Goal: Task Accomplishment & Management: Complete application form

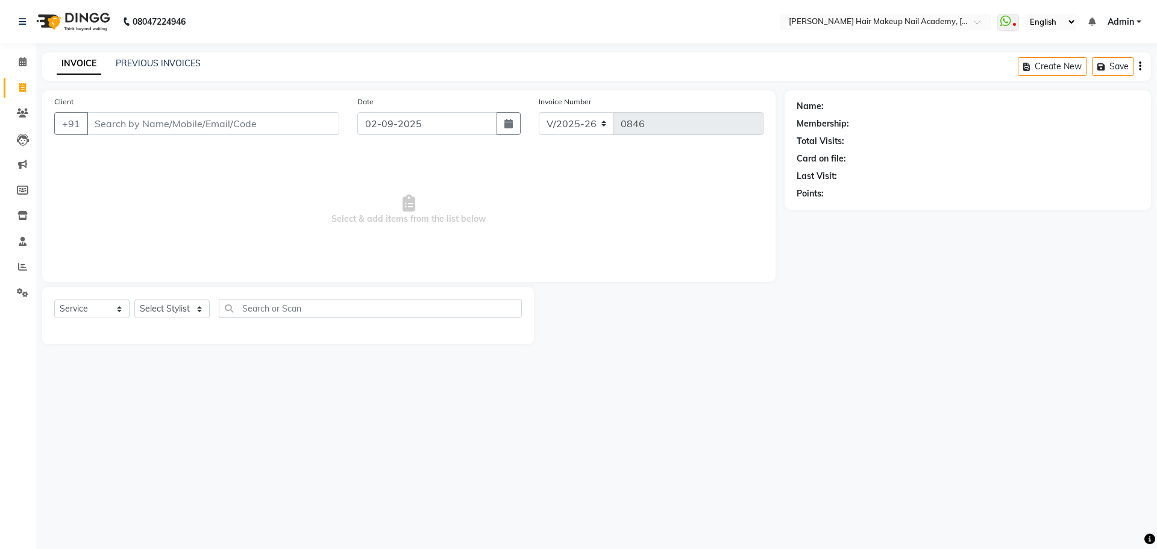
select select "3468"
select select "service"
click at [161, 311] on select "Select Stylist Abhimanyu [PERSON_NAME] Arjun [PERSON_NAME] Kiran [PERSON_NAME] …" at bounding box center [171, 309] width 75 height 19
select select "15692"
click at [134, 300] on select "Select Stylist Abhimanyu Ankita Arjun Bhavika Kiran Naziya nikita" at bounding box center [171, 309] width 75 height 19
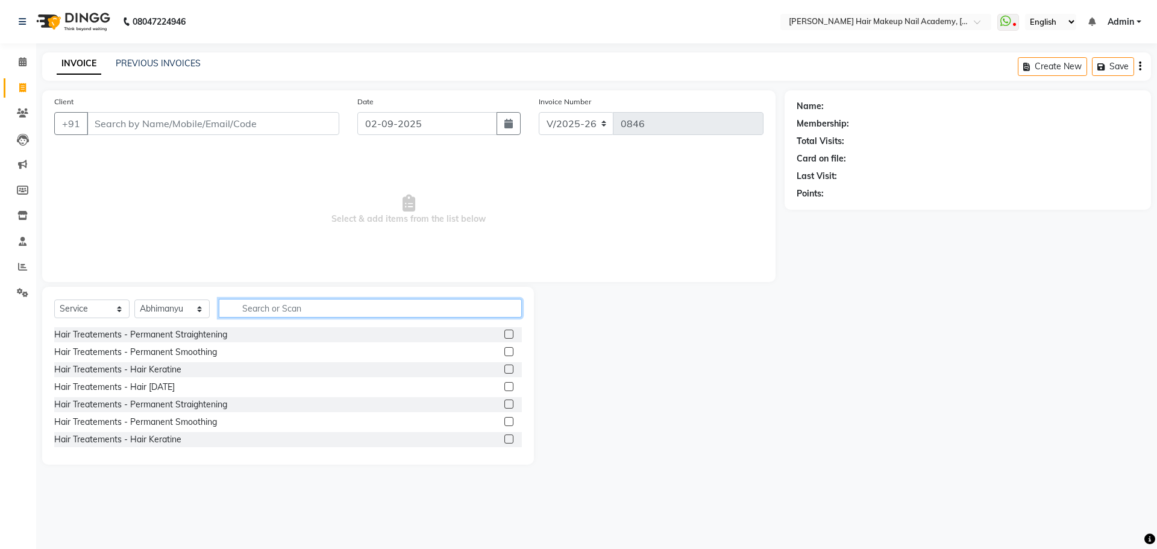
click at [331, 309] on input "text" at bounding box center [370, 308] width 303 height 19
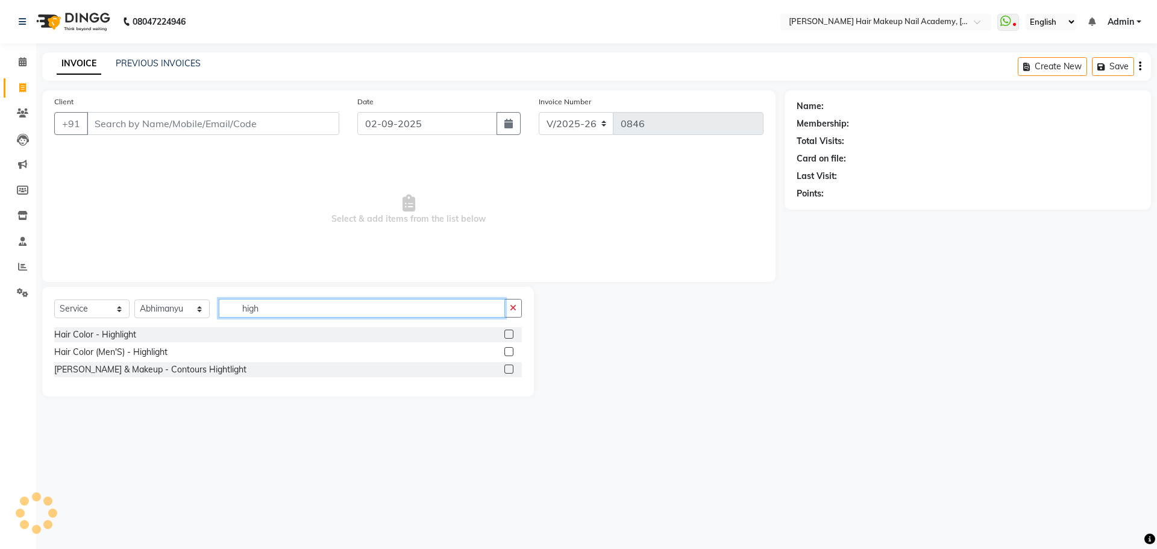
type input "high"
click at [510, 338] on label at bounding box center [508, 334] width 9 height 9
click at [510, 338] on input "checkbox" at bounding box center [508, 335] width 8 height 8
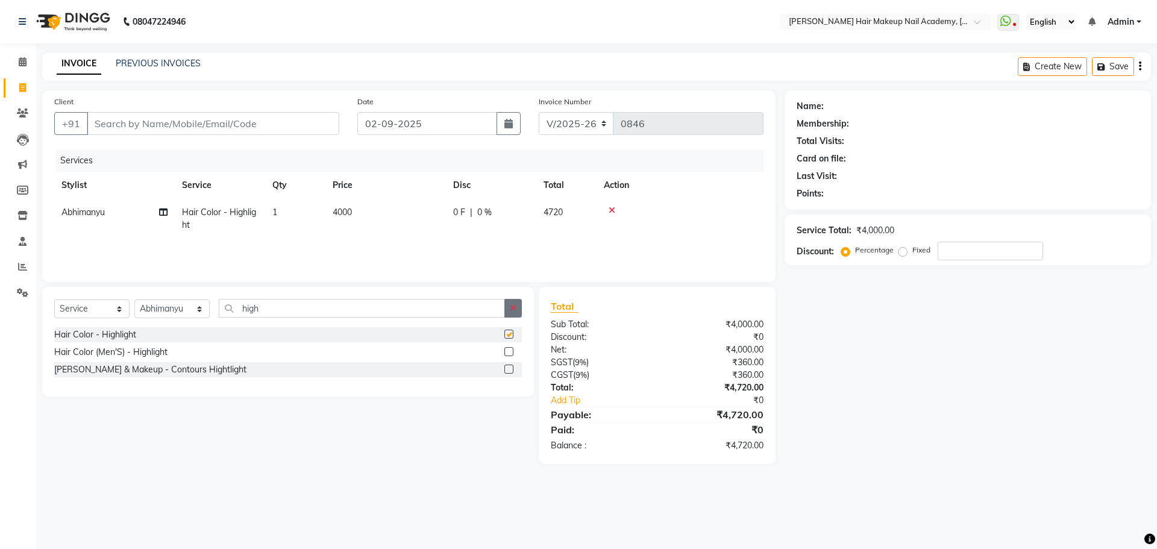
checkbox input "false"
click at [511, 310] on icon "button" at bounding box center [513, 308] width 7 height 8
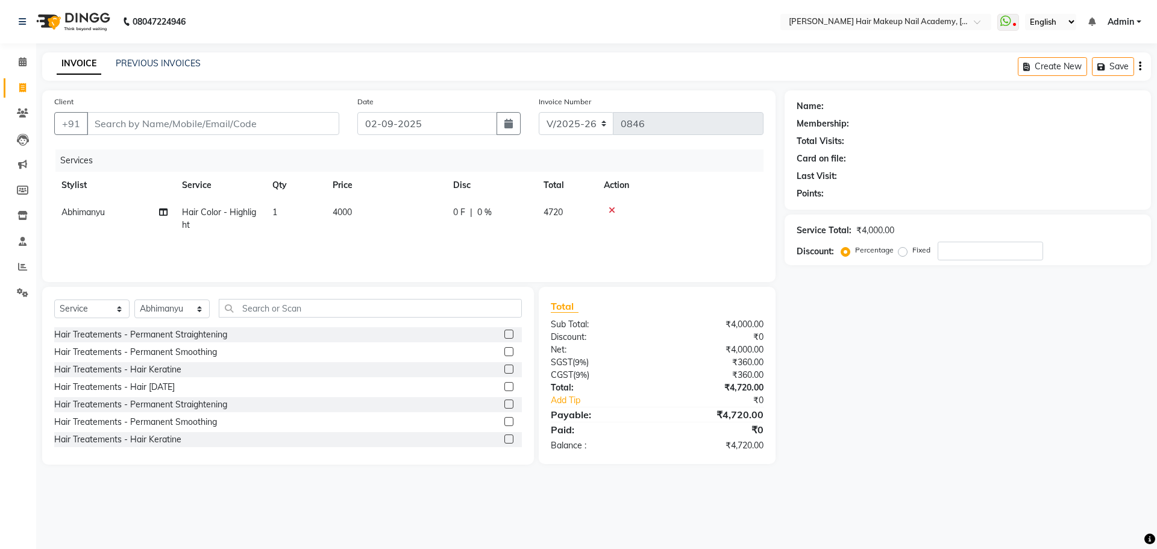
click at [360, 225] on td "4000" at bounding box center [385, 219] width 121 height 40
click at [400, 218] on input "4000" at bounding box center [442, 215] width 106 height 19
click at [398, 218] on input "000" at bounding box center [442, 215] width 106 height 19
type input "10500"
drag, startPoint x: 835, startPoint y: 322, endPoint x: 844, endPoint y: 327, distance: 10.5
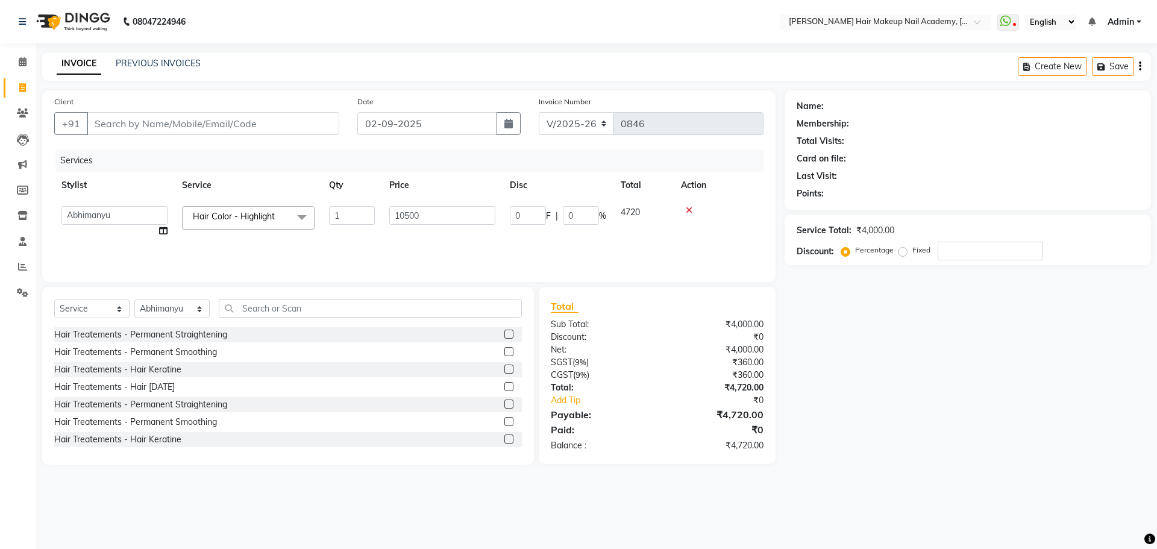
click at [844, 327] on div "Name: Membership: Total Visits: Card on file: Last Visit: Points: Service Total…" at bounding box center [972, 277] width 375 height 374
click at [1141, 67] on icon "button" at bounding box center [1140, 66] width 2 height 1
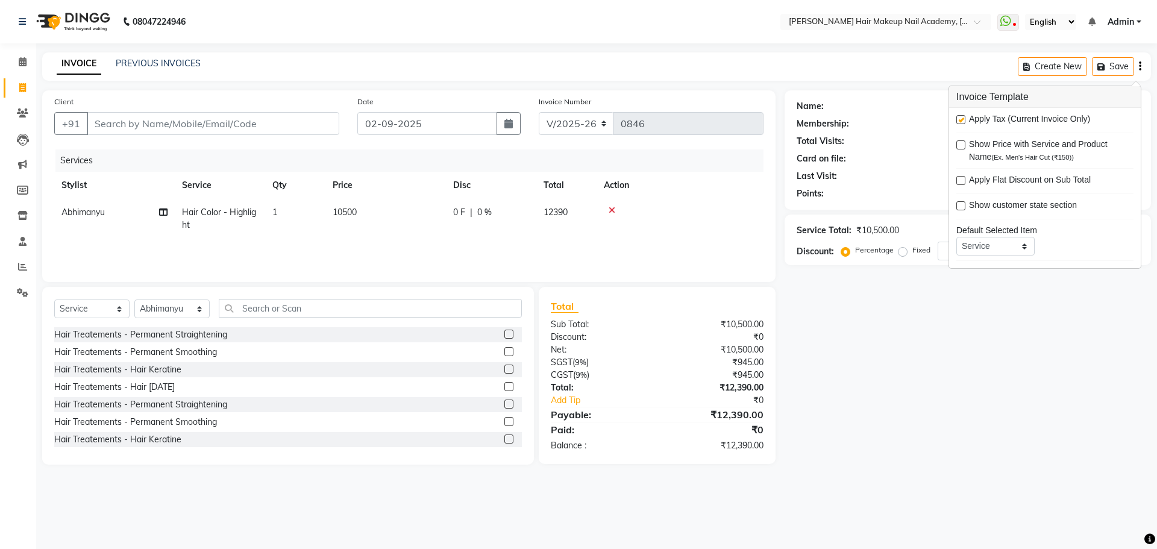
drag, startPoint x: 959, startPoint y: 121, endPoint x: 945, endPoint y: 195, distance: 74.9
click at [959, 123] on label at bounding box center [960, 119] width 9 height 9
click at [959, 123] on input "checkbox" at bounding box center [960, 120] width 8 height 8
checkbox input "false"
drag, startPoint x: 906, startPoint y: 338, endPoint x: 906, endPoint y: 328, distance: 9.6
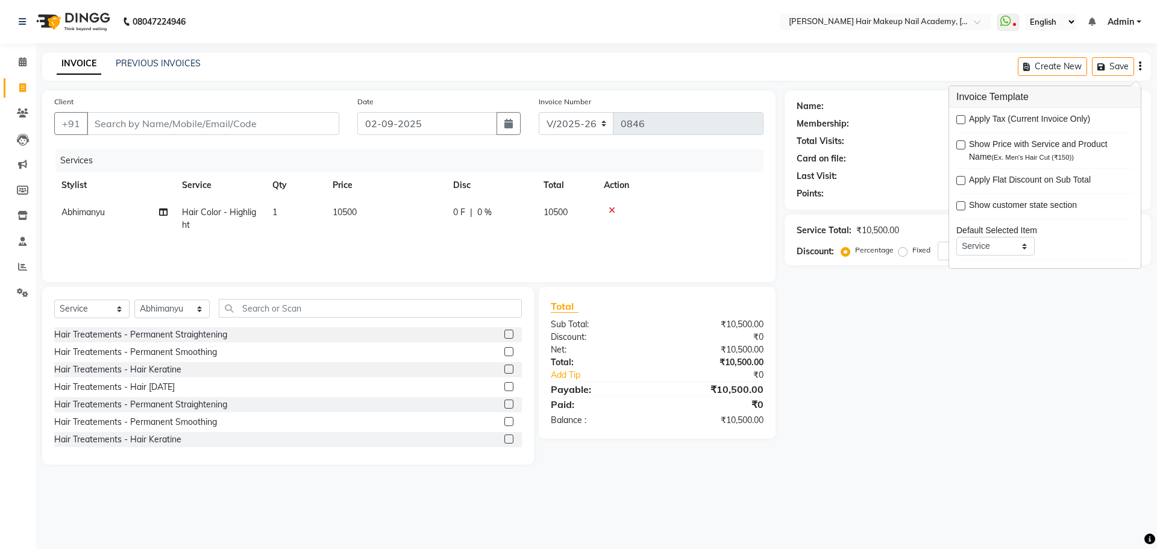
click at [906, 334] on div "Name: Membership: Total Visits: Card on file: Last Visit: Points: Service Total…" at bounding box center [972, 277] width 375 height 374
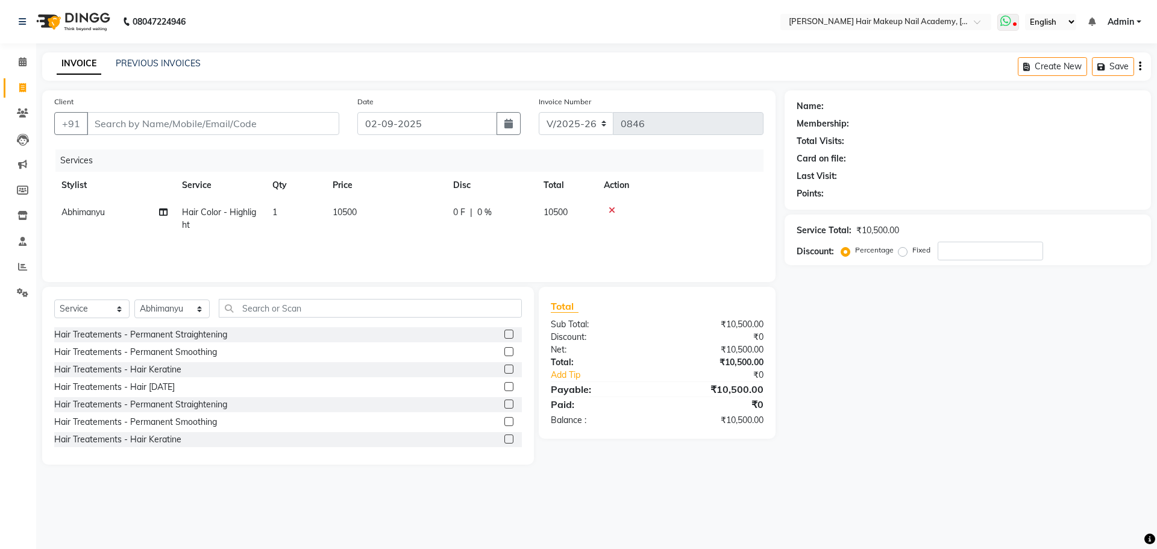
click at [1014, 26] on icon at bounding box center [1015, 25] width 4 height 6
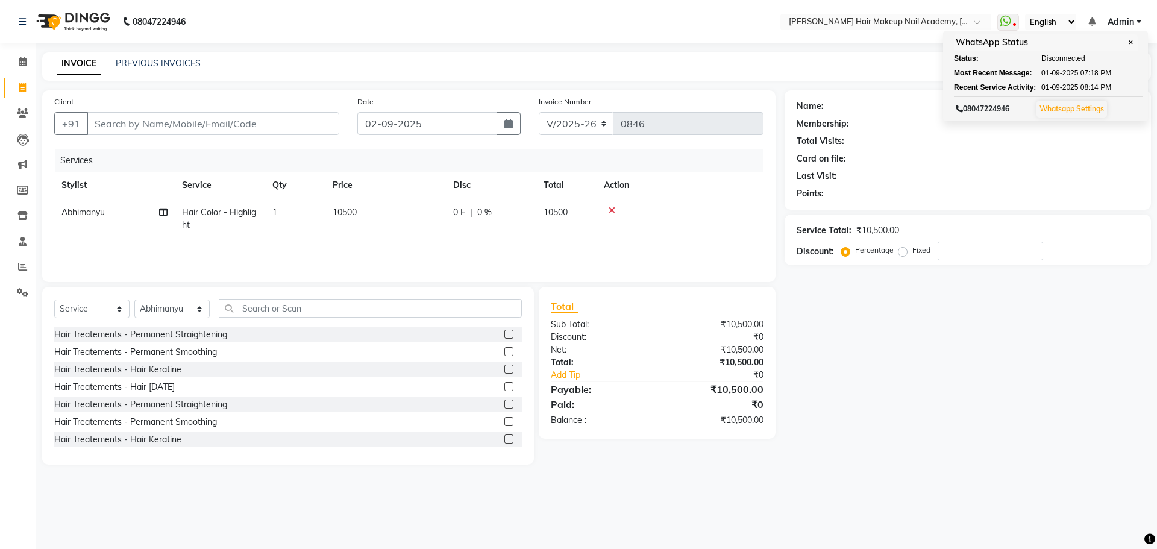
click at [1053, 359] on div "Name: Membership: Total Visits: Card on file: Last Visit: Points: Service Total…" at bounding box center [972, 277] width 375 height 374
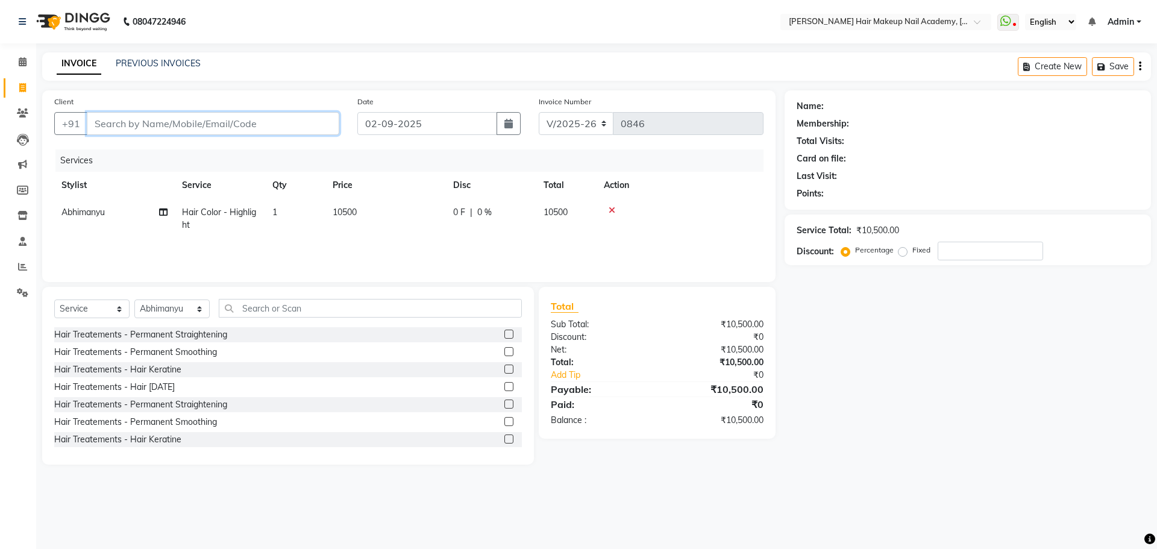
click at [312, 118] on input "Client" at bounding box center [213, 123] width 253 height 23
type input "9"
type input "0"
type input "9921414733"
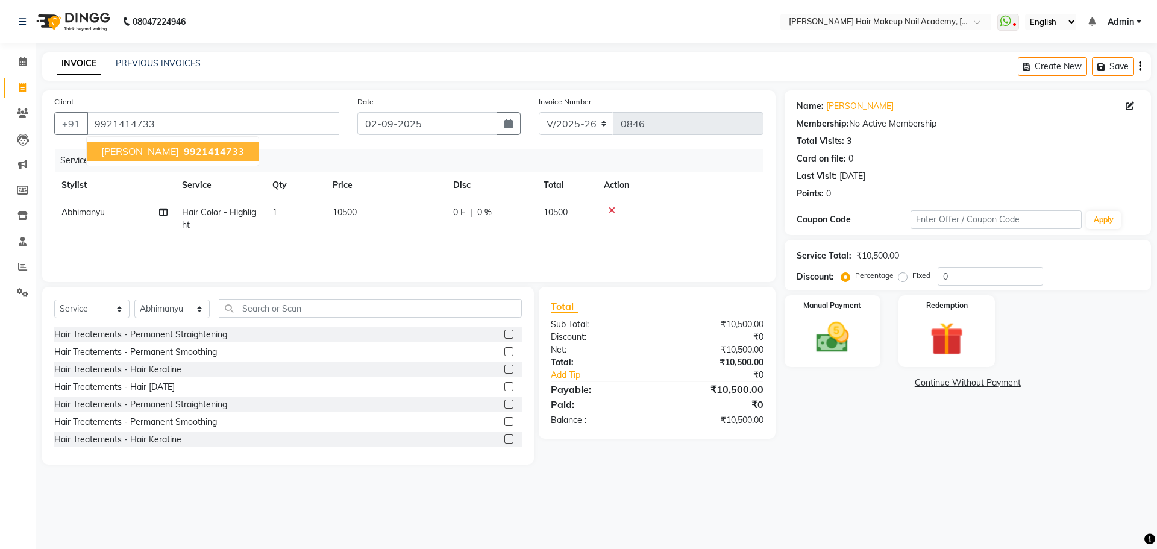
click at [231, 151] on ngb-highlight "99214147 33" at bounding box center [212, 151] width 63 height 12
click at [820, 354] on img at bounding box center [833, 338] width 56 height 40
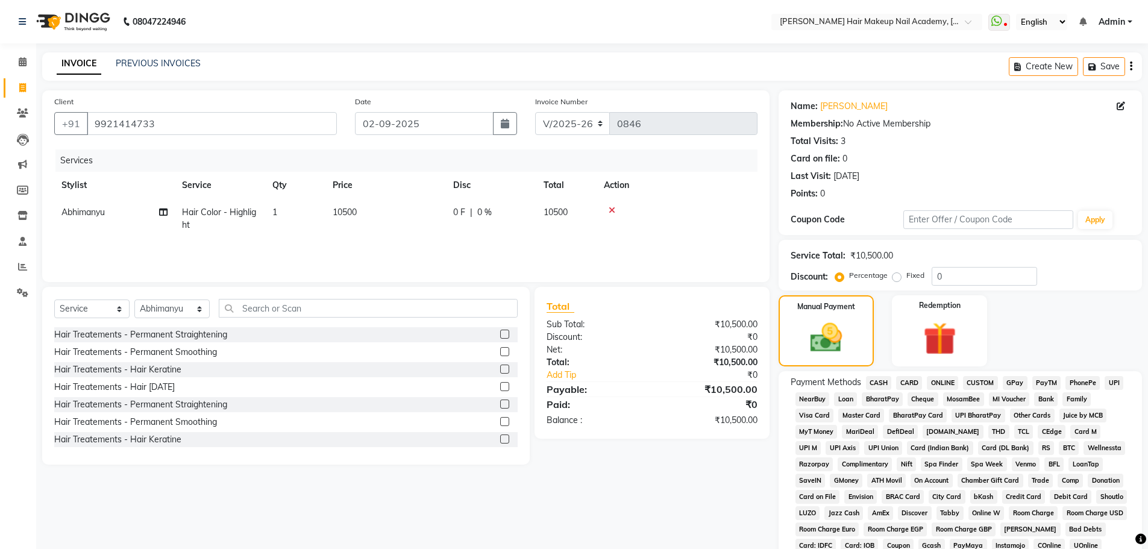
click at [1019, 384] on span "GPay" at bounding box center [1015, 383] width 25 height 14
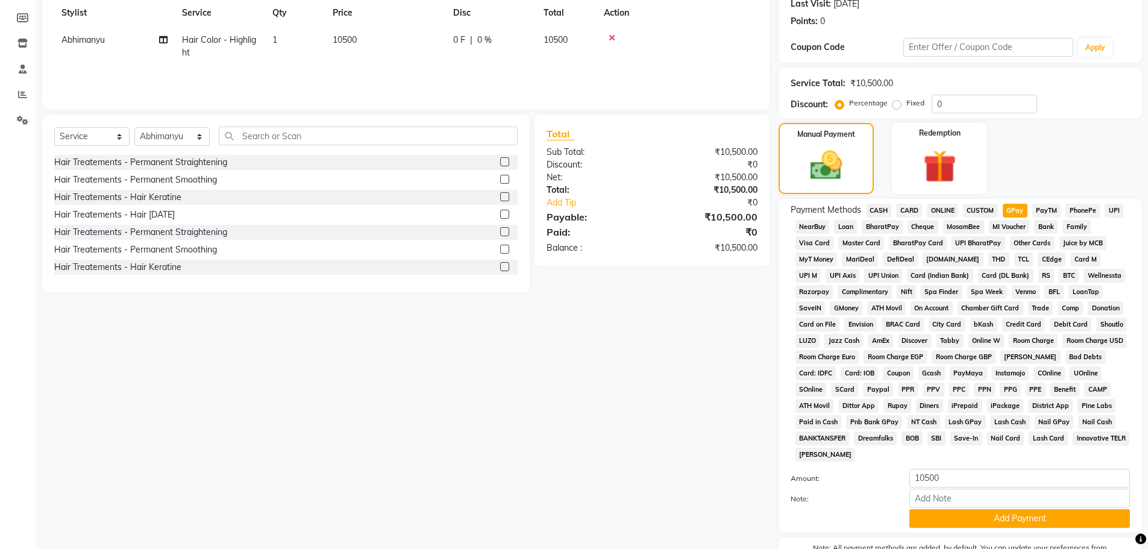
scroll to position [241, 0]
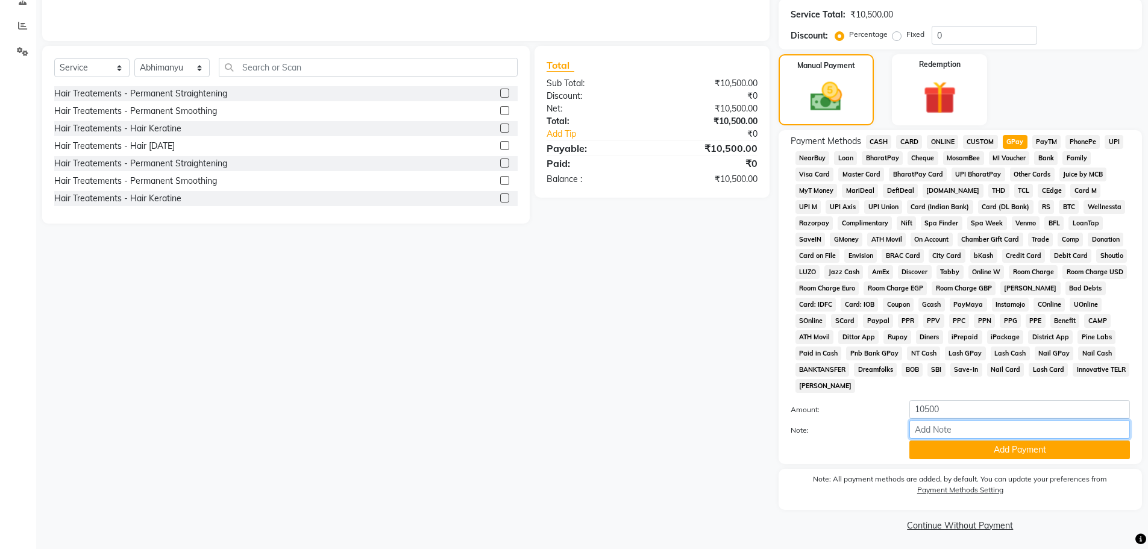
click at [1013, 428] on input "Note:" at bounding box center [1019, 429] width 221 height 19
type input "atul mishra"
click at [1050, 450] on button "Add Payment" at bounding box center [1019, 450] width 221 height 19
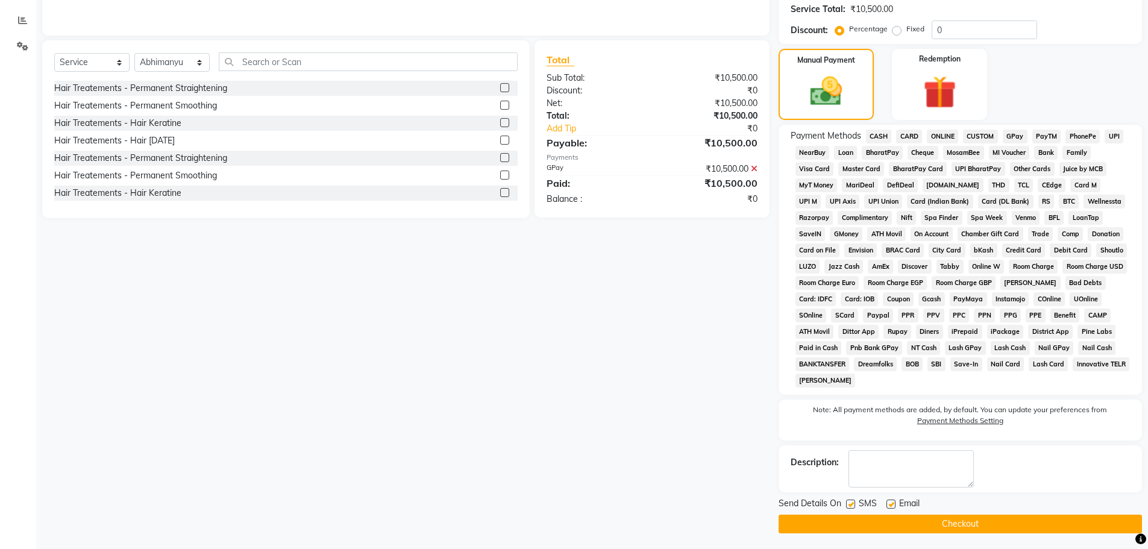
scroll to position [249, 0]
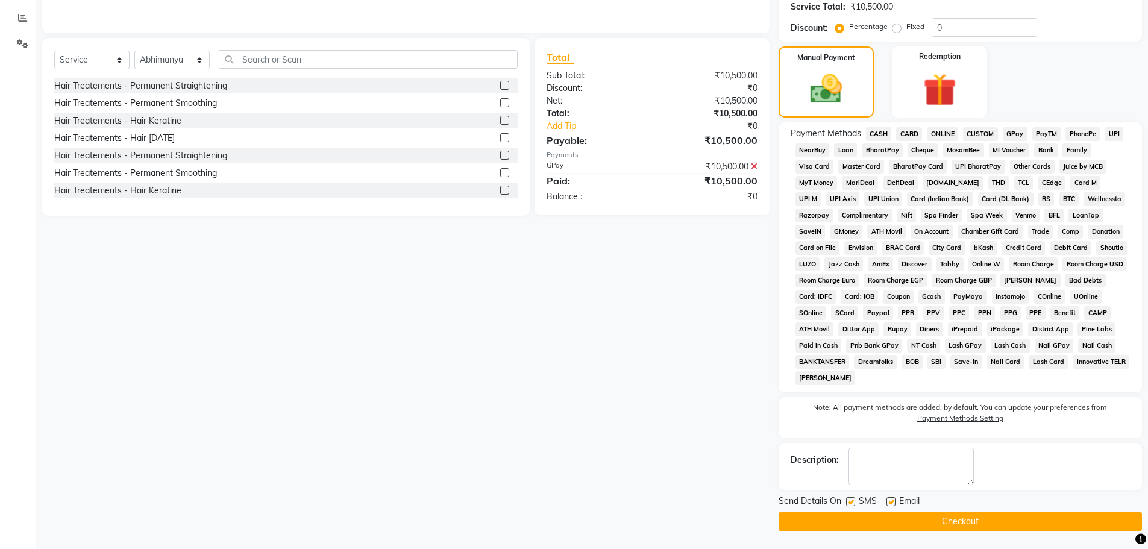
click at [957, 526] on button "Checkout" at bounding box center [960, 521] width 363 height 19
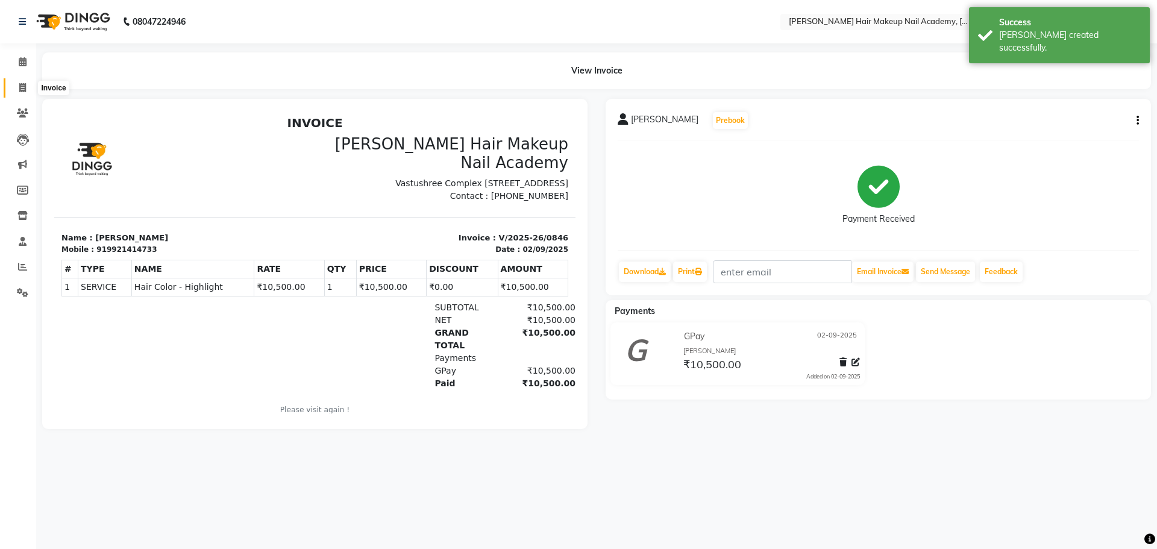
click at [17, 89] on span at bounding box center [22, 88] width 21 height 14
select select "3468"
select select "service"
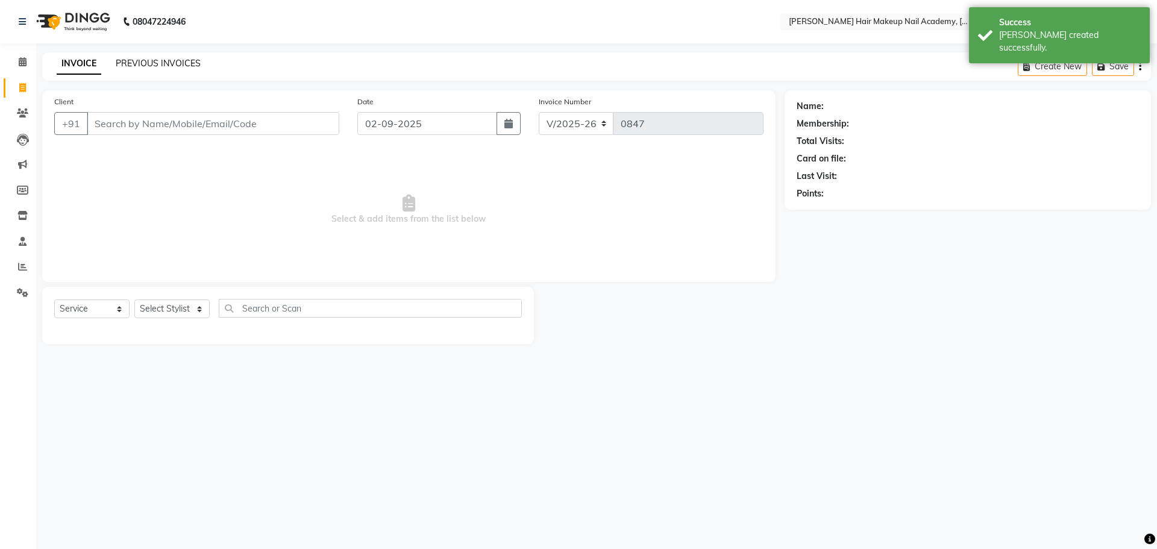
click at [192, 63] on link "PREVIOUS INVOICES" at bounding box center [158, 63] width 85 height 11
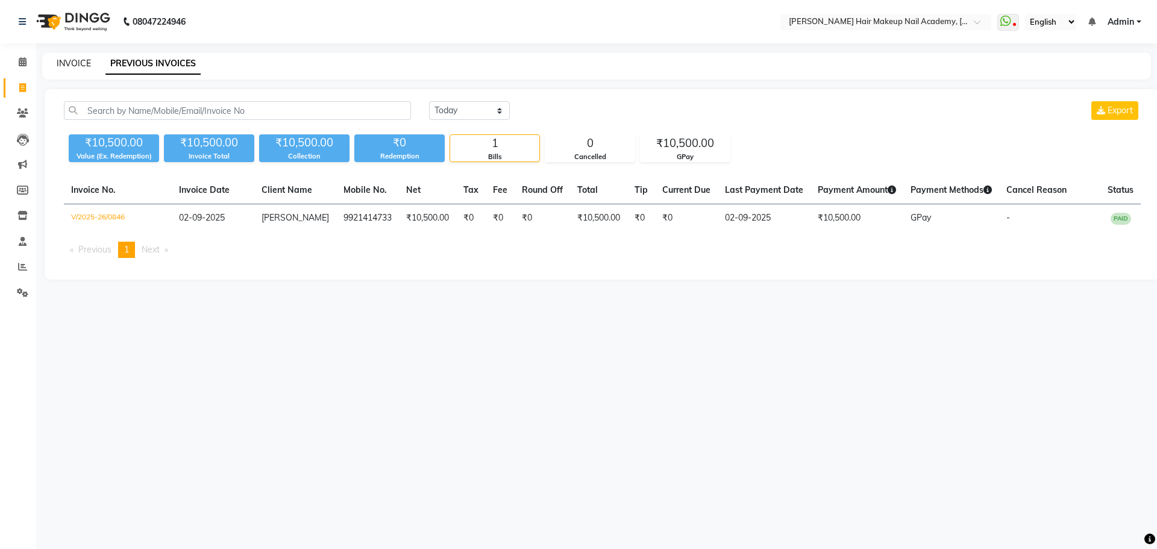
click at [87, 67] on link "INVOICE" at bounding box center [74, 63] width 34 height 11
select select "service"
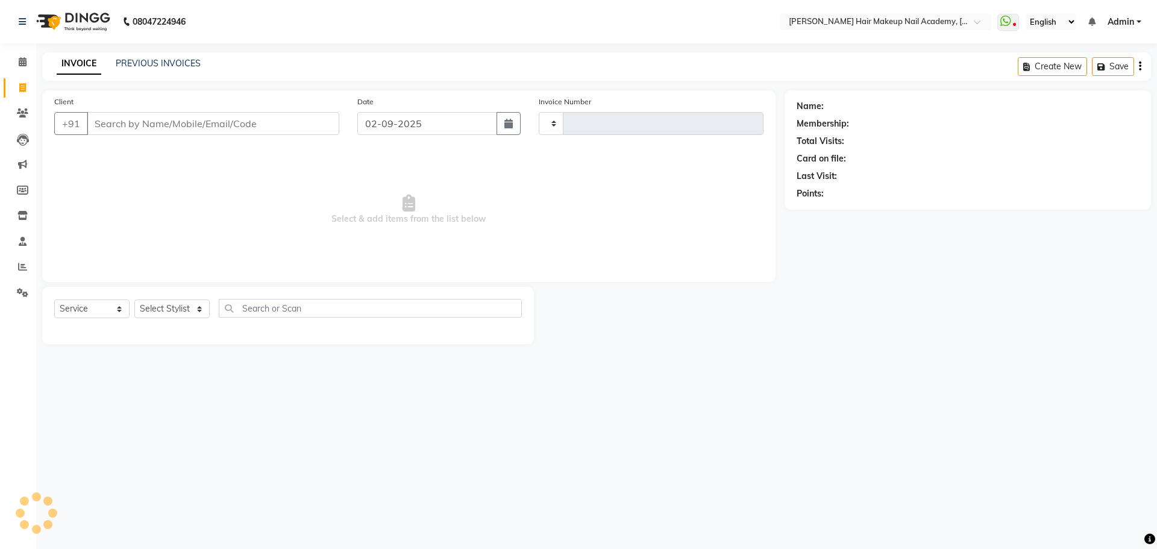
type input "0847"
select select "3468"
click at [198, 316] on select "Select Stylist Abhimanyu Ankita Arjun Bhavika Kiran Naziya nikita" at bounding box center [171, 309] width 75 height 19
click at [323, 436] on div "08047224946 Select Location × Bhavika Gundesha Hair Makeup Nail Academy, Market…" at bounding box center [578, 274] width 1157 height 549
click at [171, 314] on select "Select Stylist Abhimanyu Ankita Arjun Bhavika Kiran Naziya nikita" at bounding box center [171, 309] width 75 height 19
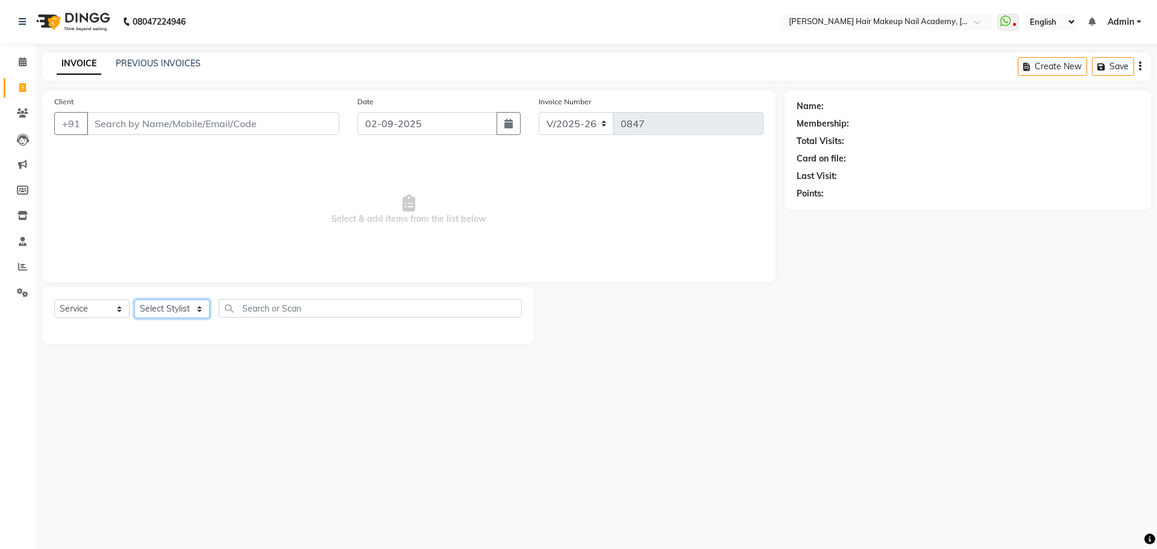
click at [171, 314] on select "Select Stylist Abhimanyu Ankita Arjun Bhavika Kiran Naziya nikita" at bounding box center [171, 309] width 75 height 19
click at [28, 246] on span at bounding box center [22, 242] width 21 height 14
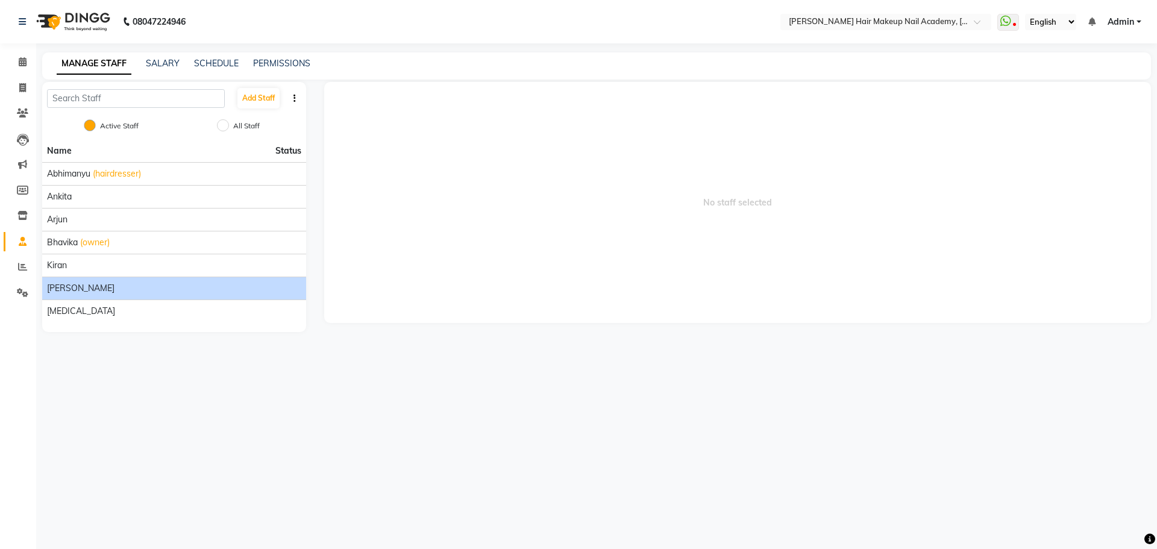
click at [91, 292] on div "Naziya" at bounding box center [174, 288] width 254 height 13
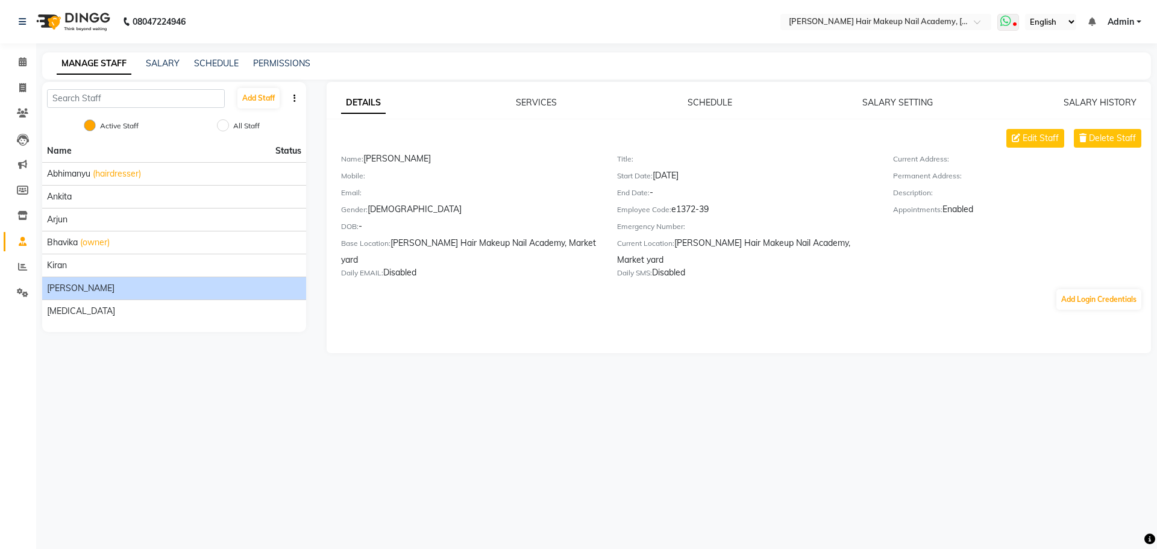
click at [1019, 25] on div "WhatsApp Status ✕ Status: Disconnected Most Recent Message: 01-09-2025 07:18 PM…" at bounding box center [1008, 22] width 22 height 14
click at [1011, 22] on icon at bounding box center [1005, 21] width 11 height 12
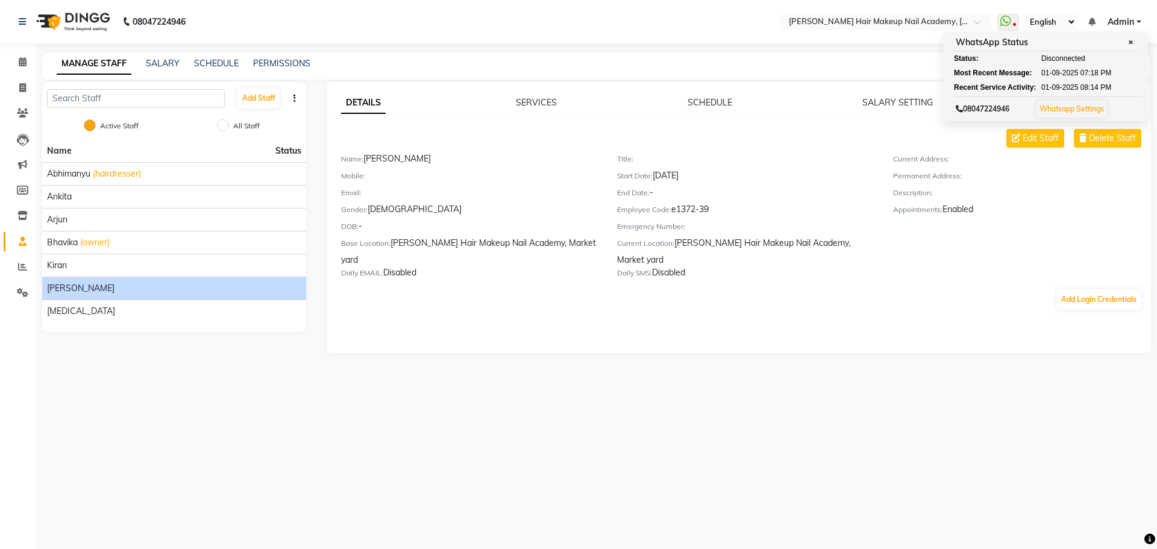
click at [1019, 387] on div "08047224946 Select Location × Bhavika Gundesha Hair Makeup Nail Academy, Market…" at bounding box center [578, 274] width 1157 height 549
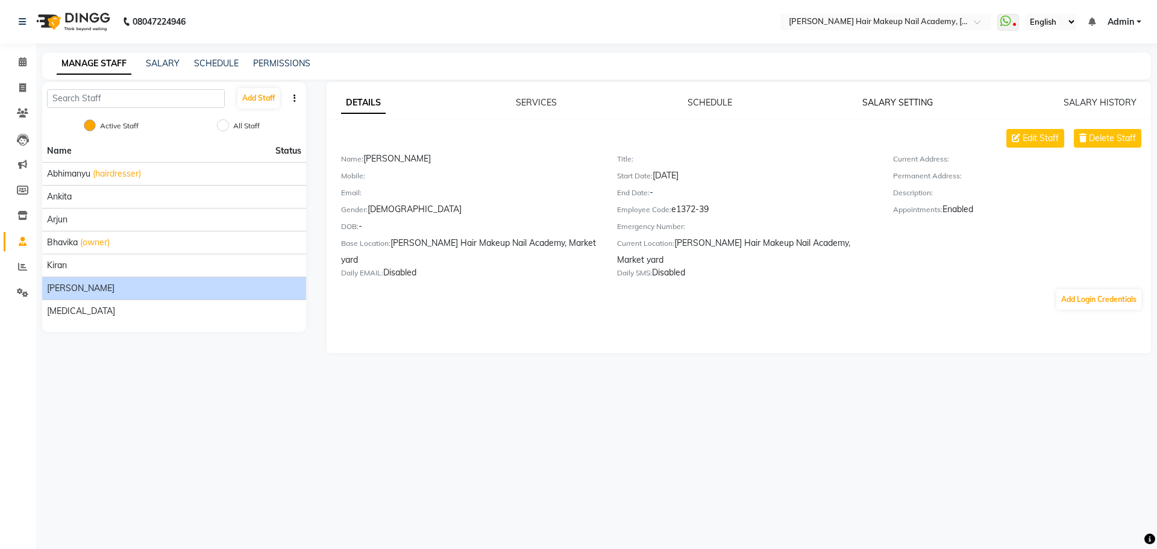
click at [902, 97] on link "SALARY SETTING" at bounding box center [897, 102] width 71 height 11
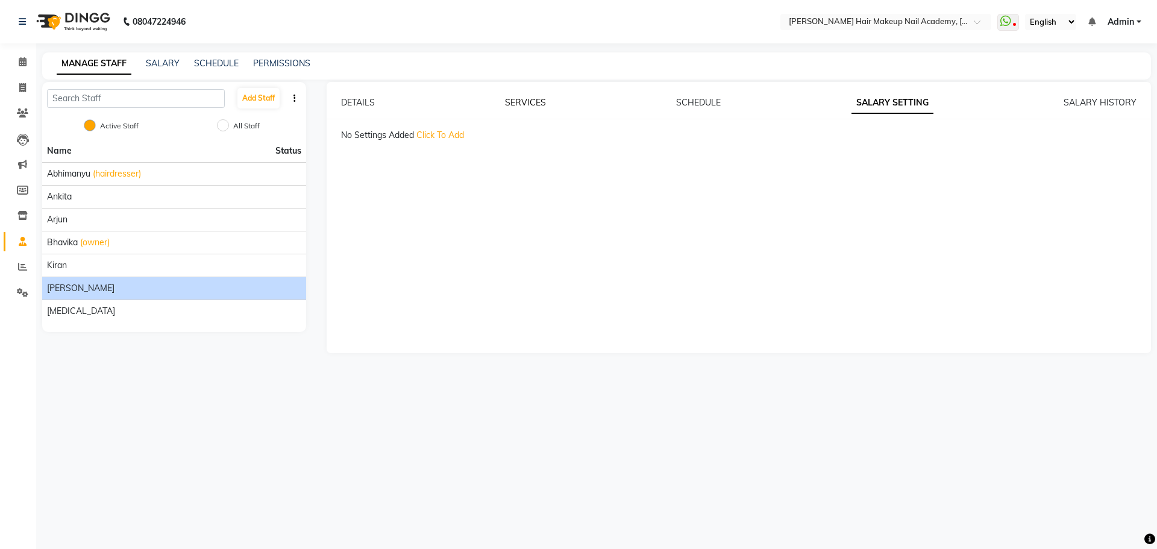
click at [516, 98] on link "SERVICES" at bounding box center [525, 102] width 41 height 11
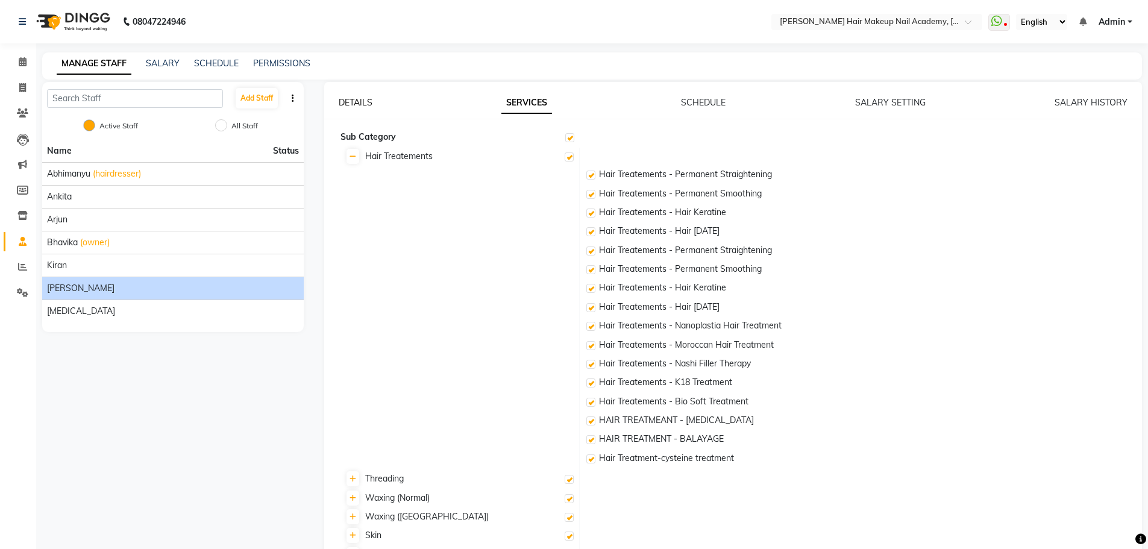
click at [369, 98] on link "DETAILS" at bounding box center [356, 102] width 34 height 11
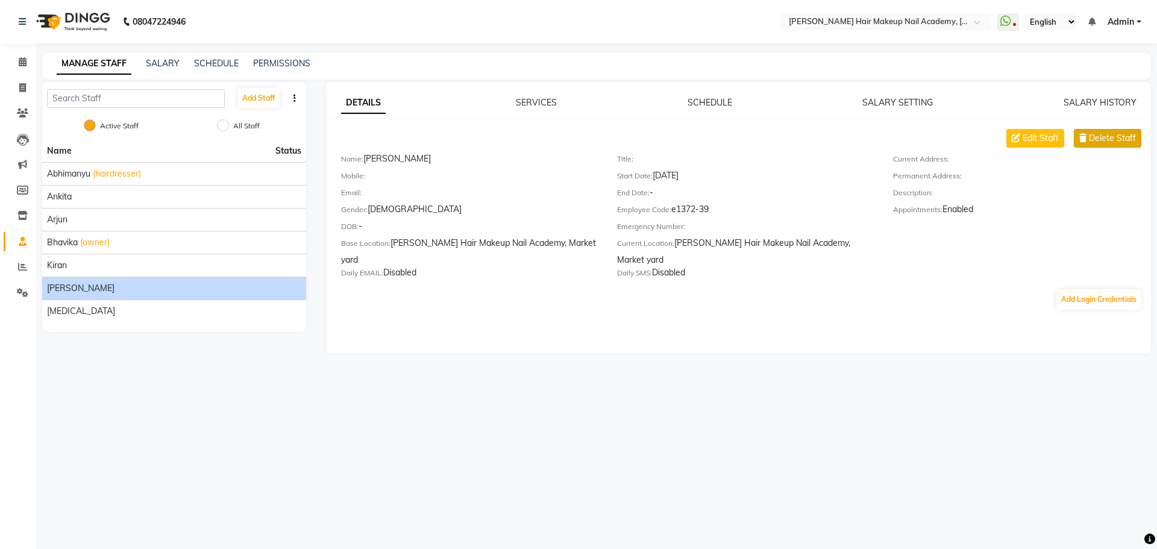
click at [1099, 139] on span "Delete Staff" at bounding box center [1112, 138] width 47 height 13
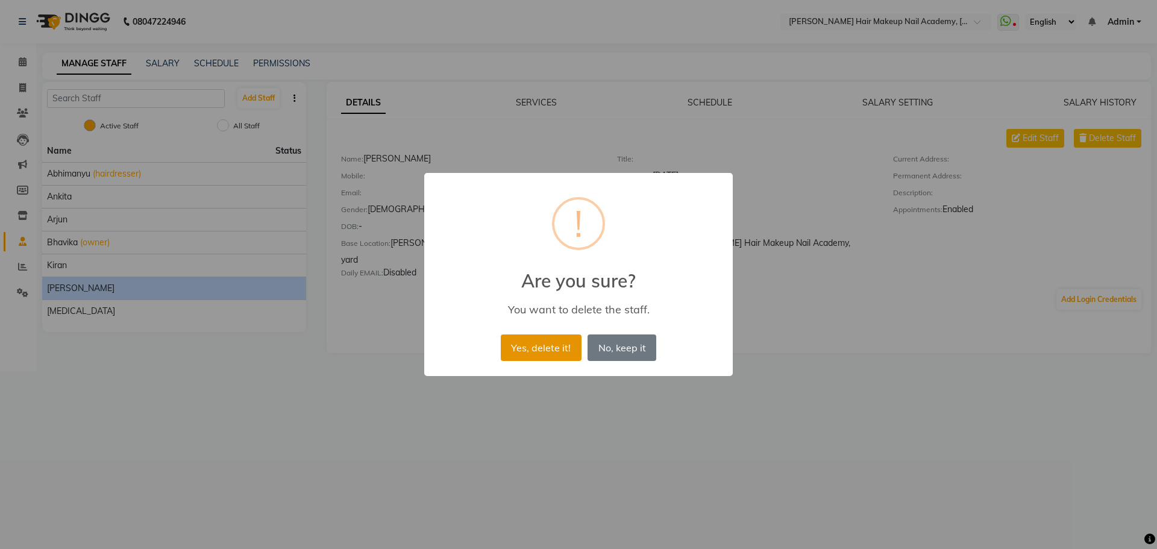
click at [560, 348] on button "Yes, delete it!" at bounding box center [541, 347] width 81 height 27
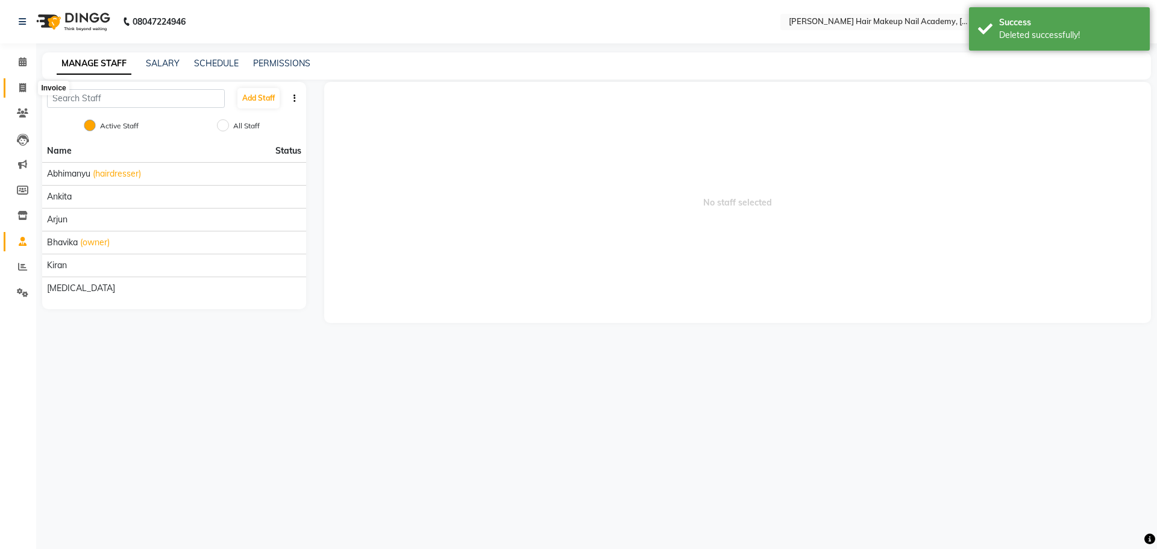
click at [23, 90] on icon at bounding box center [22, 87] width 7 height 9
select select "service"
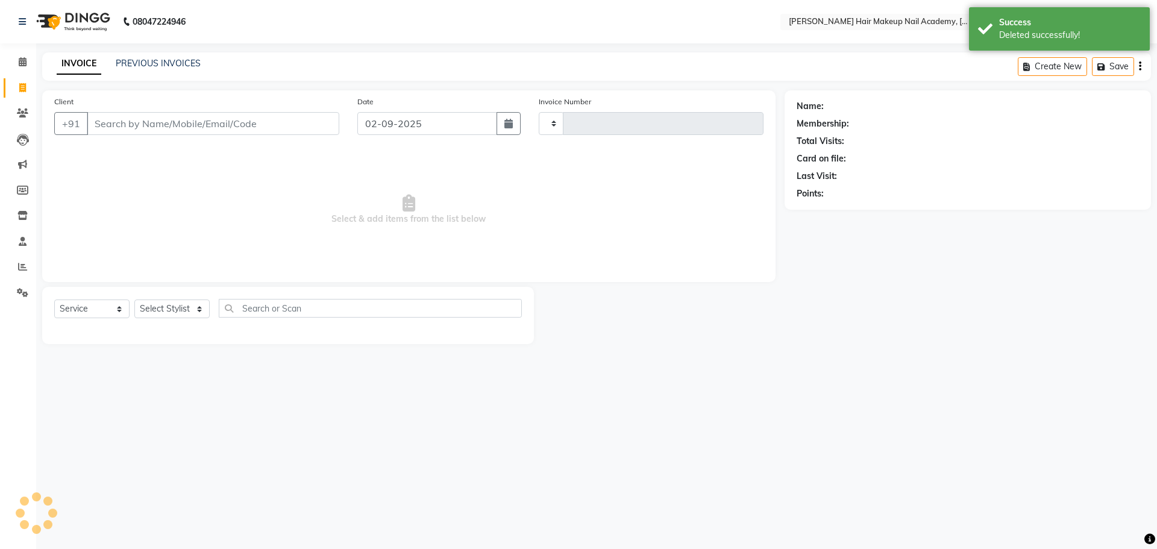
type input "0847"
select select "3468"
click at [181, 308] on select "Select Stylist Abhimanyu [PERSON_NAME] Arjun [PERSON_NAME] Kiran [MEDICAL_DATA]" at bounding box center [171, 309] width 75 height 19
click at [27, 288] on icon at bounding box center [22, 292] width 11 height 9
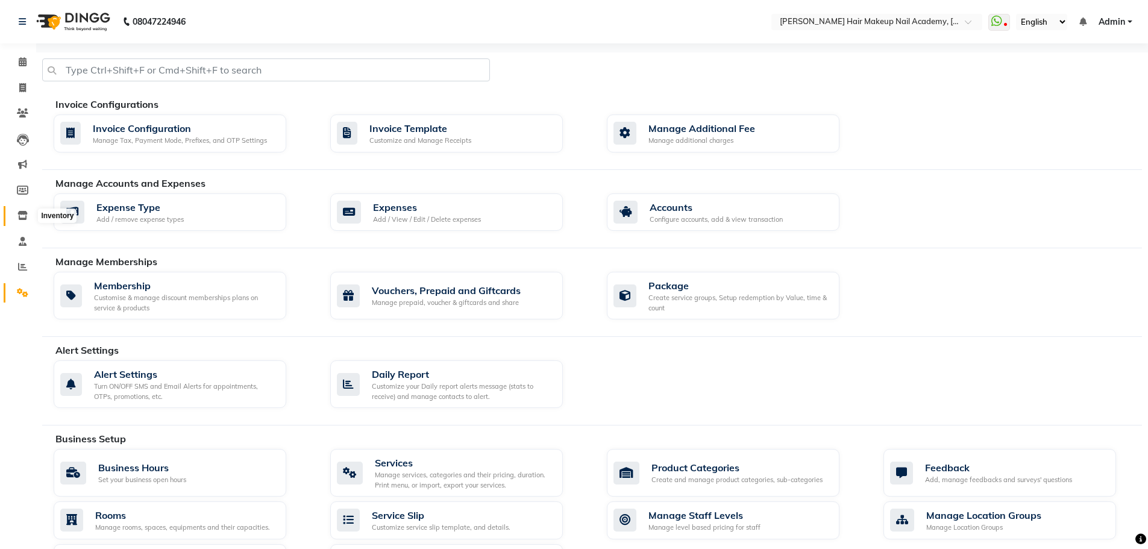
click at [25, 217] on icon at bounding box center [22, 215] width 10 height 9
select select
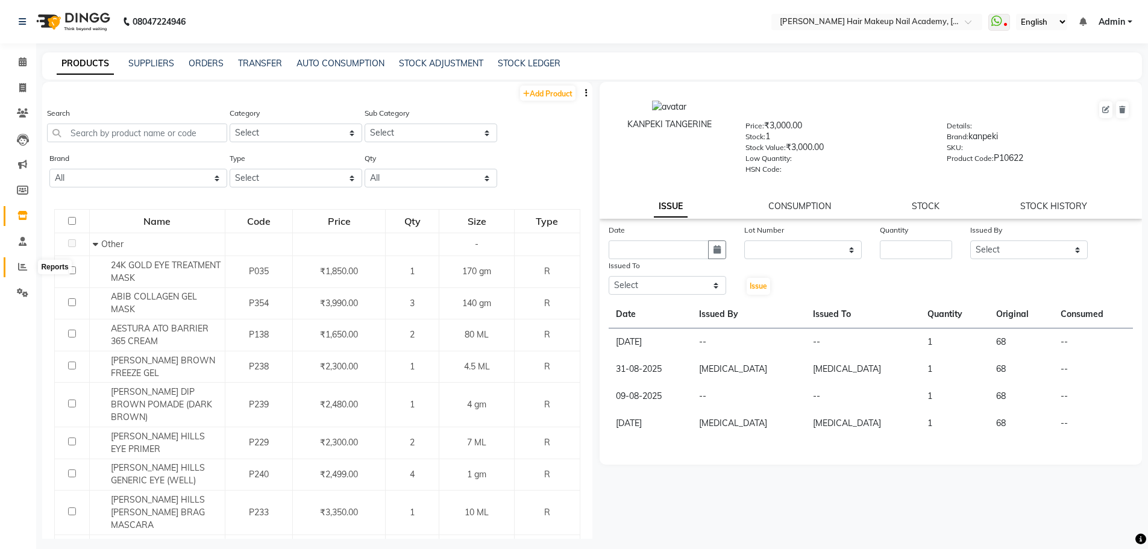
click at [21, 272] on span at bounding box center [22, 267] width 21 height 14
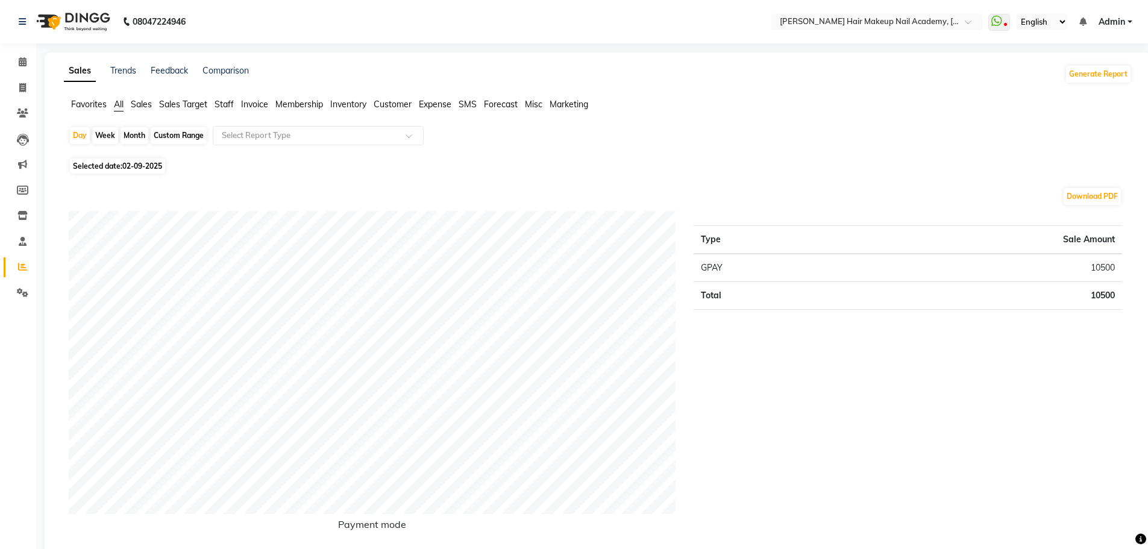
click at [127, 134] on div "Month" at bounding box center [135, 135] width 28 height 17
select select "9"
select select "2025"
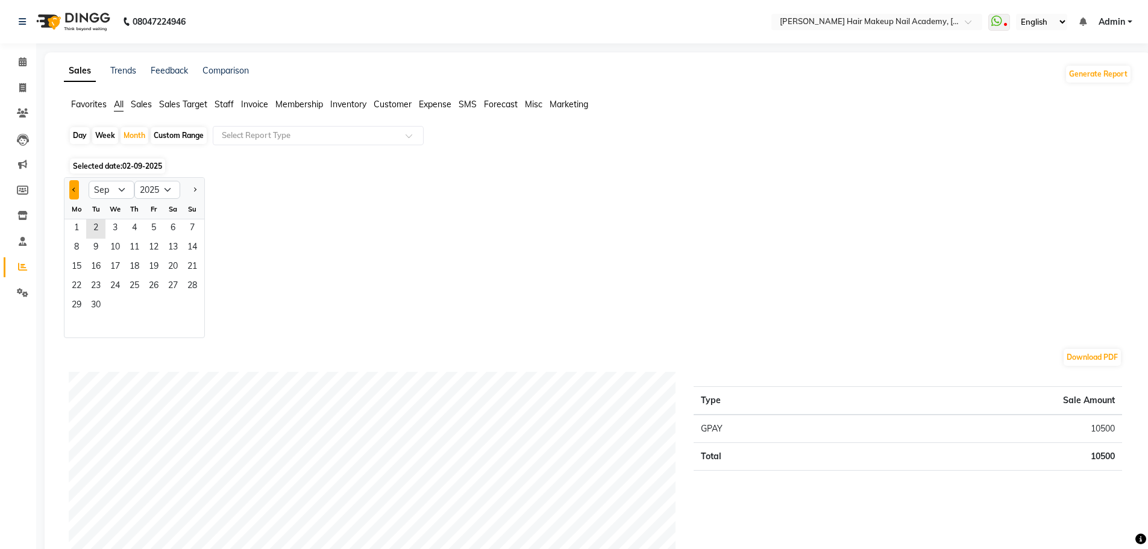
click at [76, 191] on button "Previous month" at bounding box center [74, 189] width 10 height 19
select select "8"
click at [144, 221] on span "1" at bounding box center [153, 228] width 19 height 19
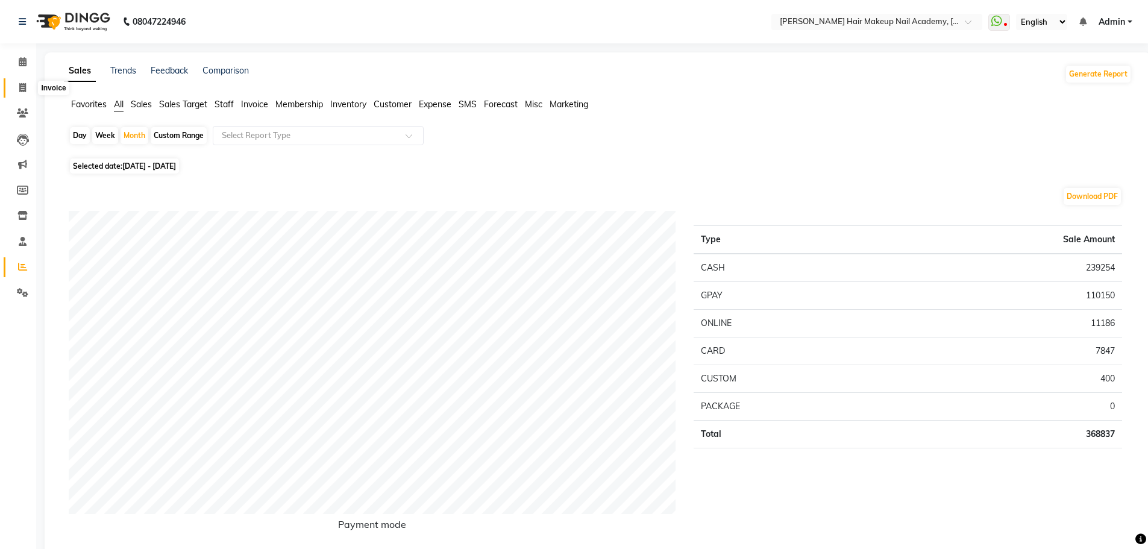
click at [17, 87] on span at bounding box center [22, 88] width 21 height 14
select select "3468"
select select "service"
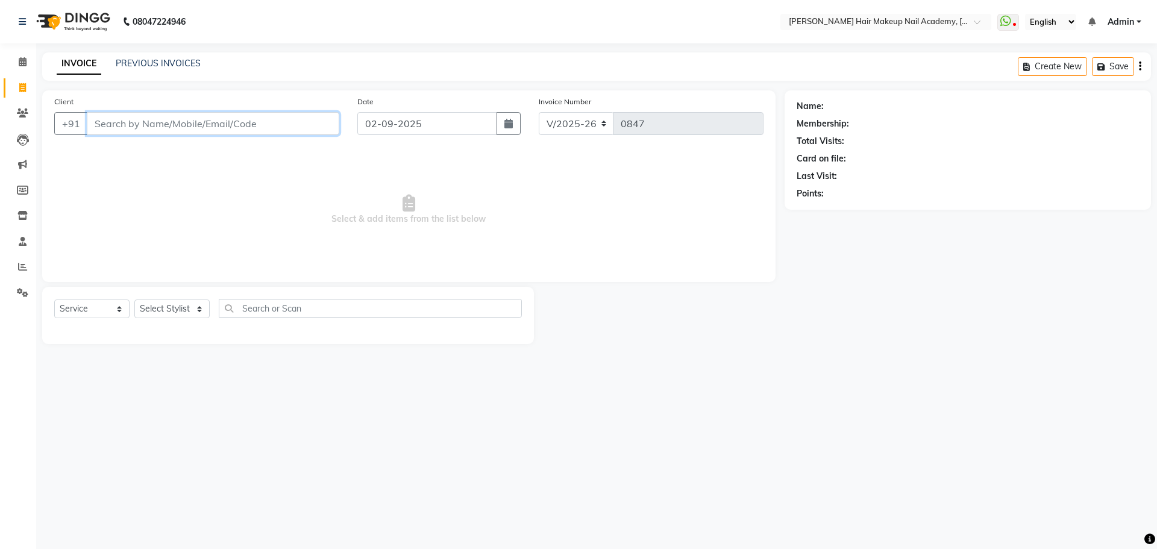
click at [172, 121] on input "Client" at bounding box center [213, 123] width 253 height 23
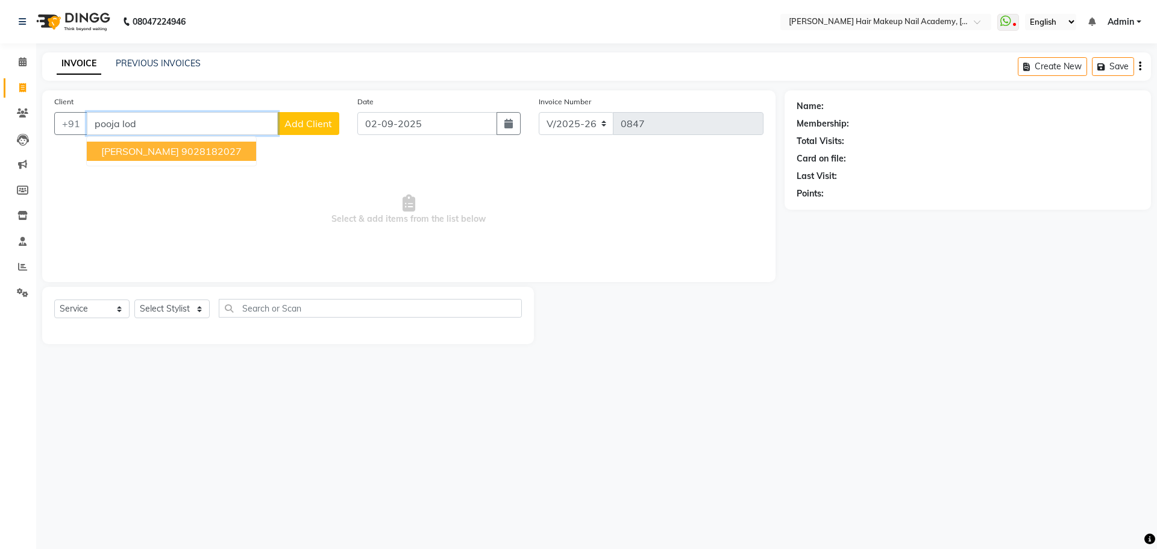
click at [218, 154] on ngb-highlight "9028182027" at bounding box center [211, 151] width 60 height 12
type input "9028182027"
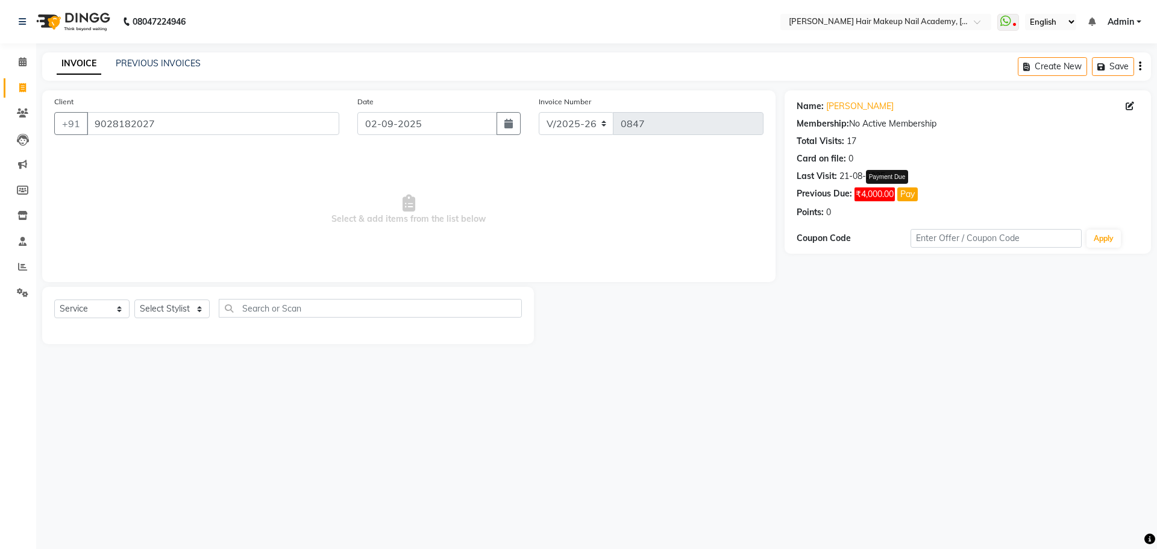
click at [912, 196] on button "Pay" at bounding box center [907, 194] width 20 height 14
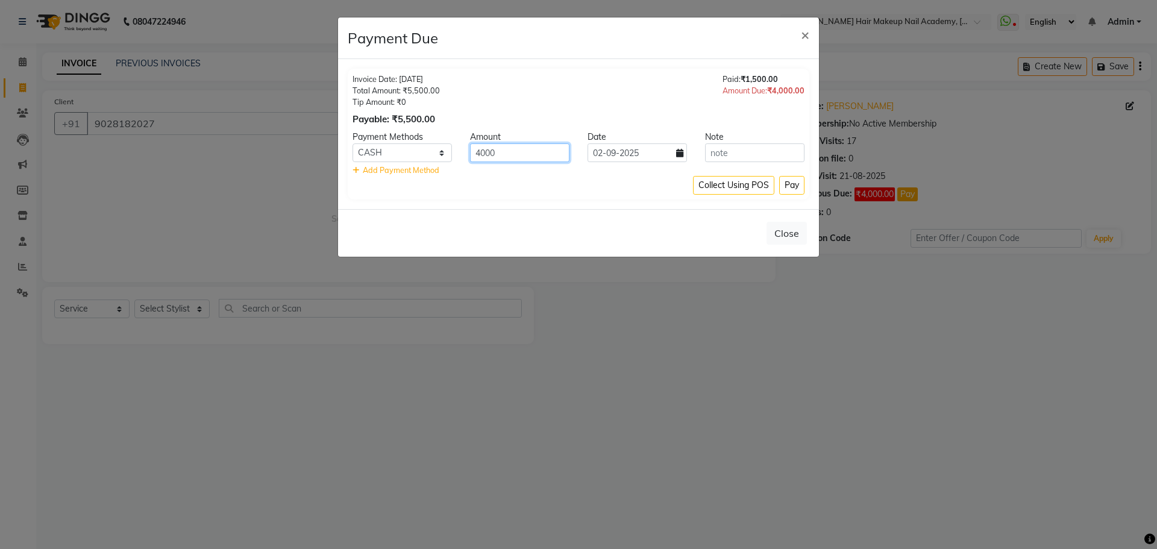
click at [483, 155] on input "4000" at bounding box center [519, 152] width 99 height 19
click at [482, 155] on input "4000" at bounding box center [519, 152] width 99 height 19
type input "2000"
click at [794, 183] on button "Pay" at bounding box center [791, 185] width 25 height 19
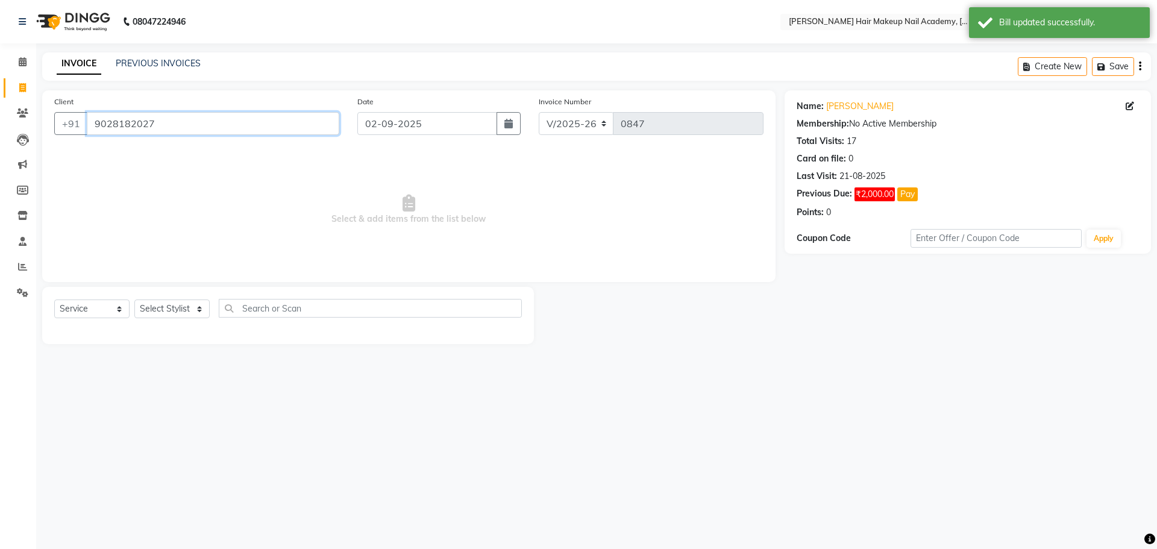
drag, startPoint x: 93, startPoint y: 121, endPoint x: 177, endPoint y: 123, distance: 83.8
click at [177, 123] on input "9028182027" at bounding box center [213, 123] width 253 height 23
click at [181, 65] on link "PREVIOUS INVOICES" at bounding box center [158, 63] width 85 height 11
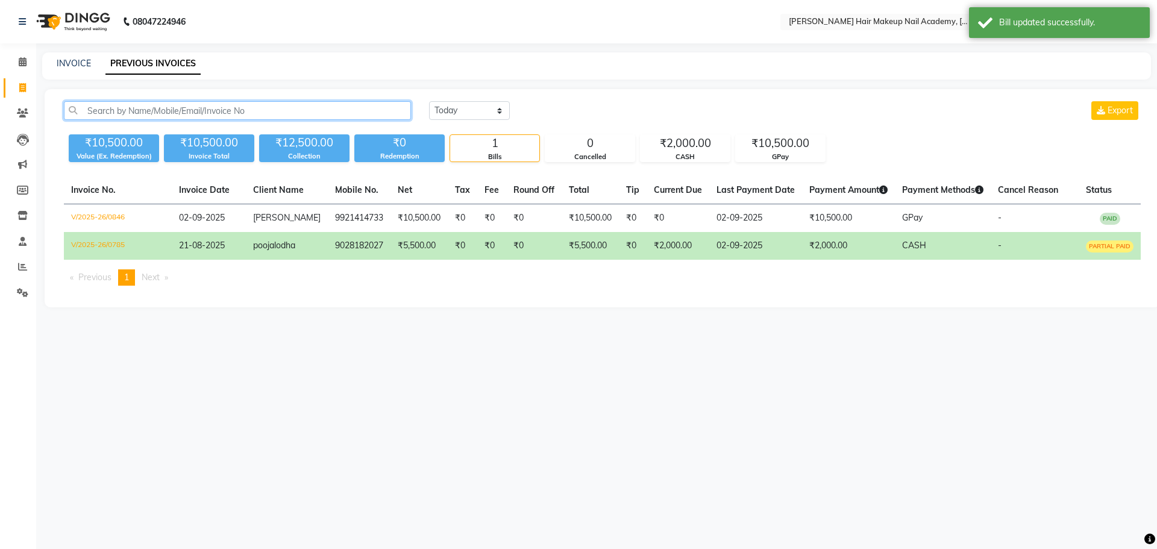
click at [339, 115] on input "text" at bounding box center [237, 110] width 347 height 19
paste input "9028182027"
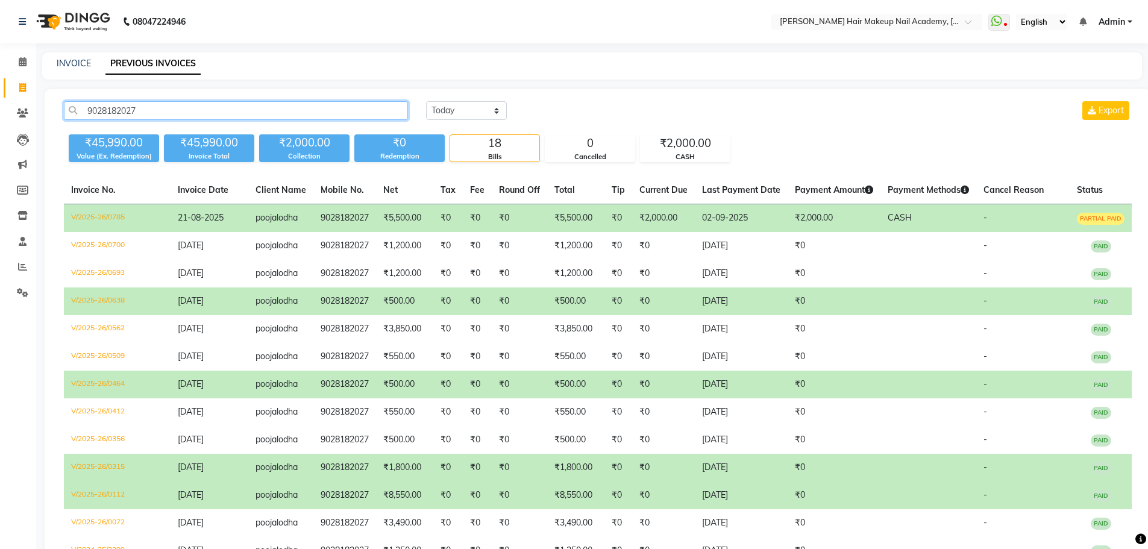
type input "9028182027"
click at [391, 220] on td "₹5,500.00" at bounding box center [404, 218] width 57 height 28
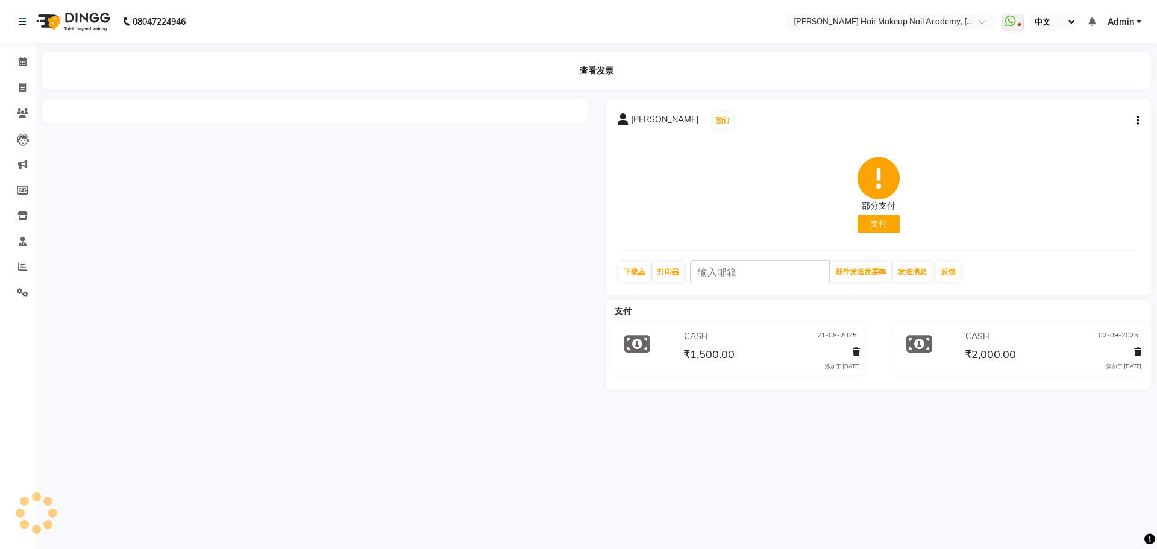
select select "zh"
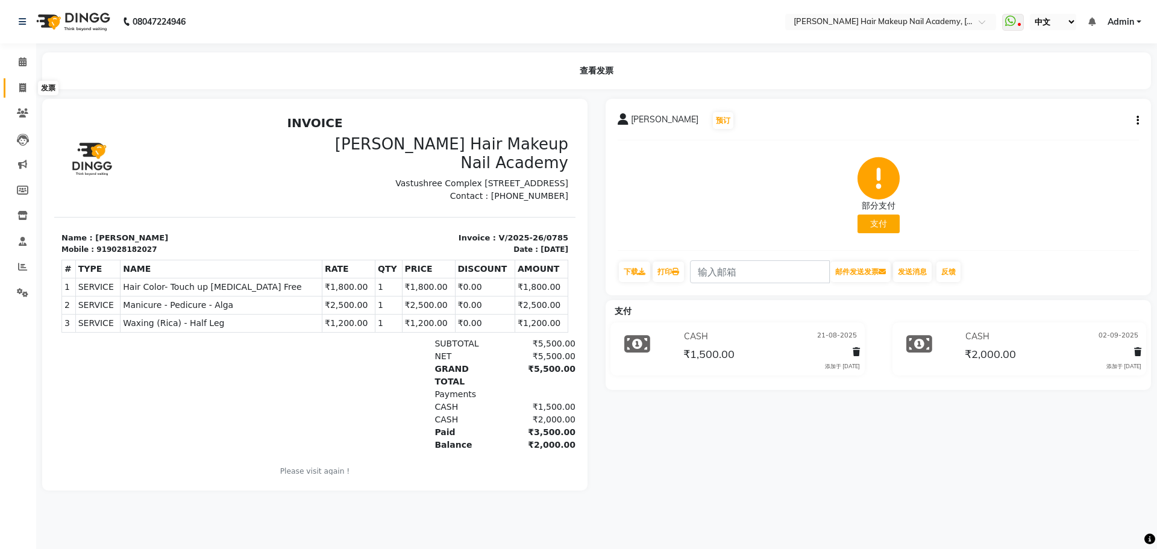
click at [27, 87] on span at bounding box center [22, 88] width 21 height 14
select select "3468"
select select "service"
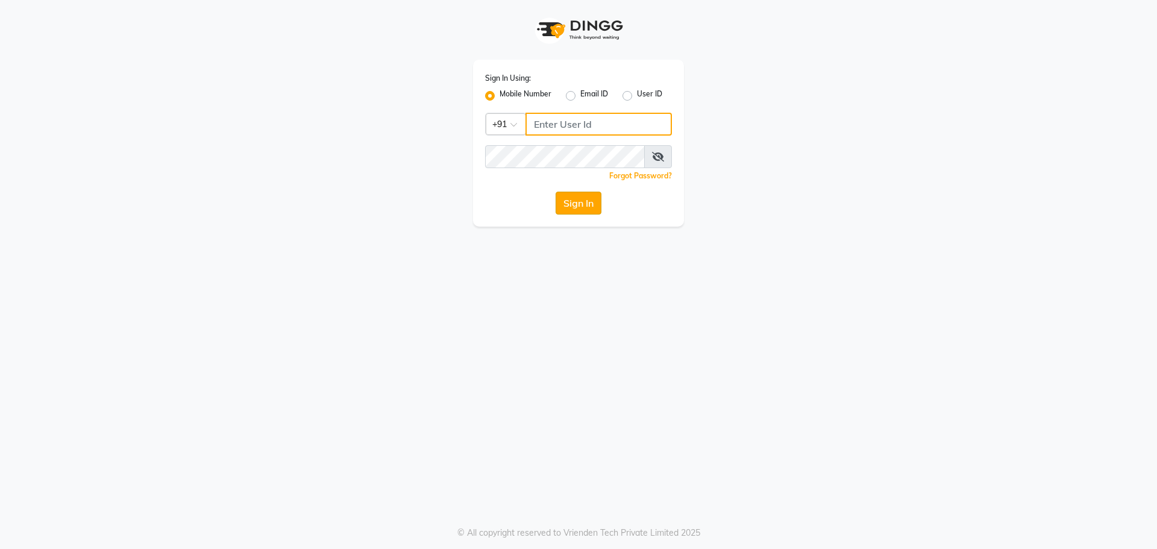
type input "9765887551"
click at [577, 209] on button "Sign In" at bounding box center [579, 203] width 46 height 23
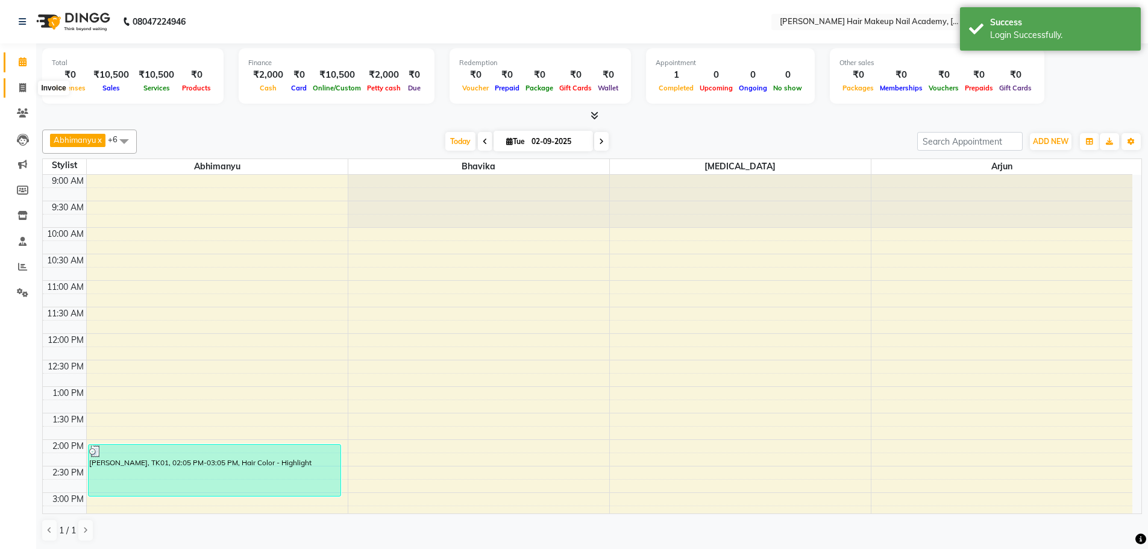
click at [25, 91] on icon at bounding box center [22, 87] width 7 height 9
select select "3468"
select select "service"
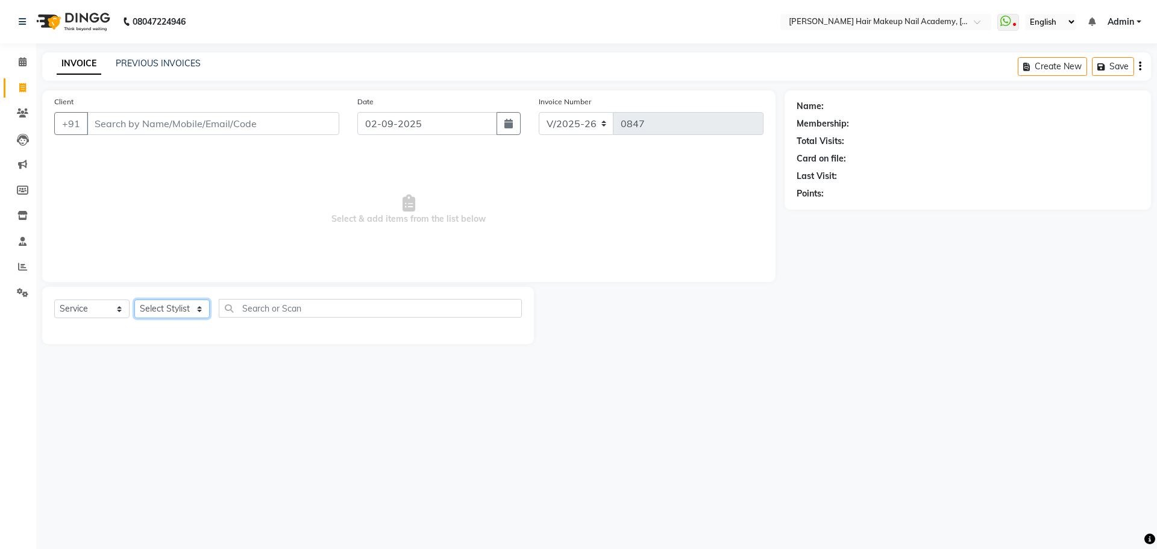
click at [137, 306] on select "Select Stylist Abhimanyu [PERSON_NAME] Arjun [PERSON_NAME] Kiran [MEDICAL_DATA]" at bounding box center [171, 309] width 75 height 19
select select "15692"
click at [134, 300] on select "Select Stylist Abhimanyu [PERSON_NAME] Arjun [PERSON_NAME] Kiran [MEDICAL_DATA]" at bounding box center [171, 309] width 75 height 19
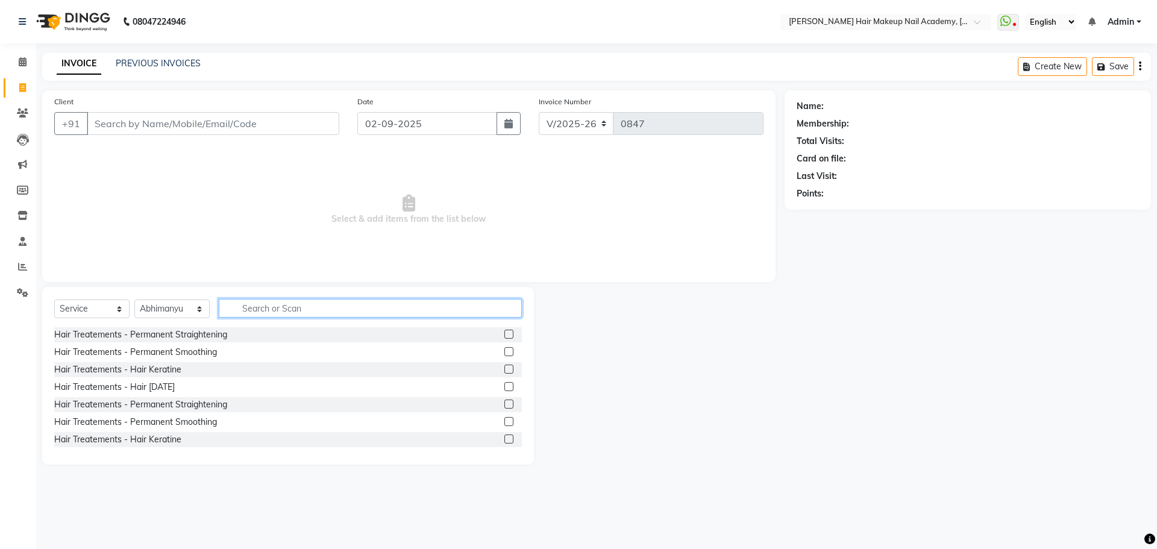
click at [381, 306] on input "text" at bounding box center [370, 308] width 303 height 19
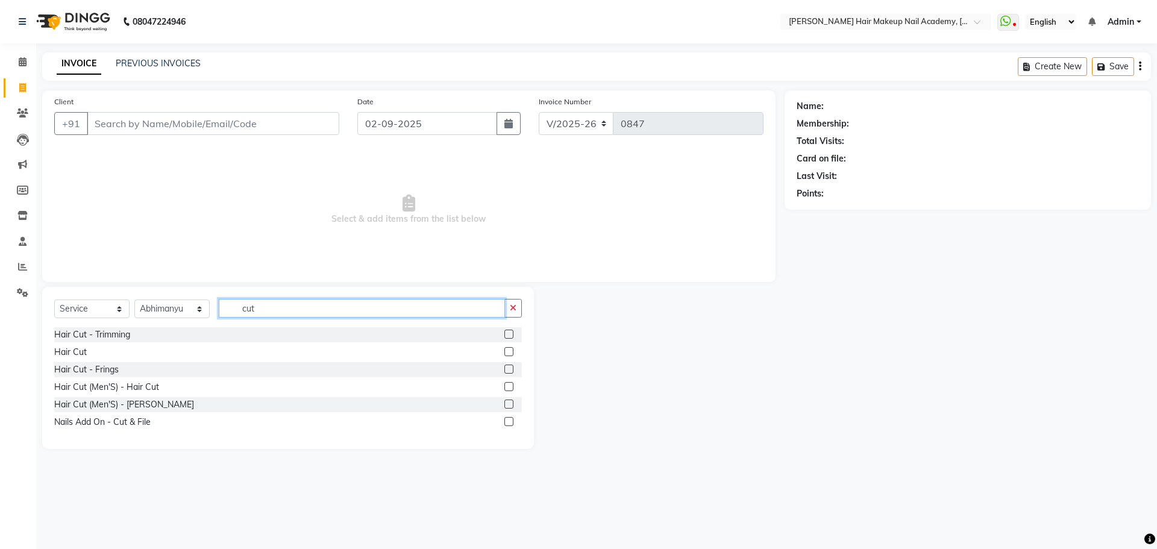
type input "cut"
click at [513, 352] on label at bounding box center [508, 351] width 9 height 9
click at [512, 352] on input "checkbox" at bounding box center [508, 352] width 8 height 8
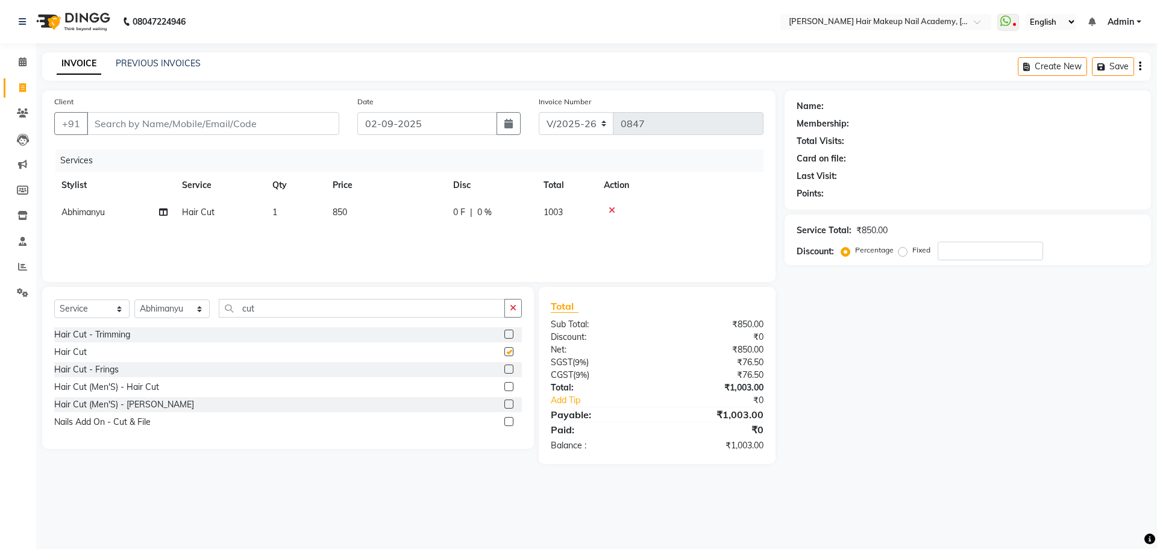
checkbox input "false"
click at [509, 384] on label at bounding box center [508, 386] width 9 height 9
click at [509, 384] on input "checkbox" at bounding box center [508, 387] width 8 height 8
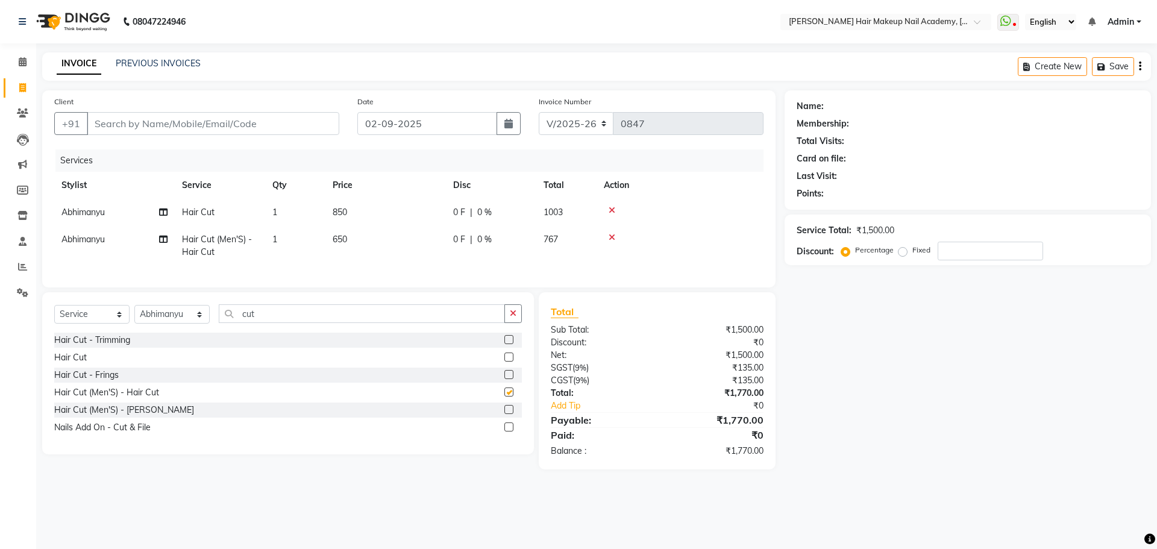
checkbox input "false"
click at [613, 212] on icon at bounding box center [612, 210] width 7 height 8
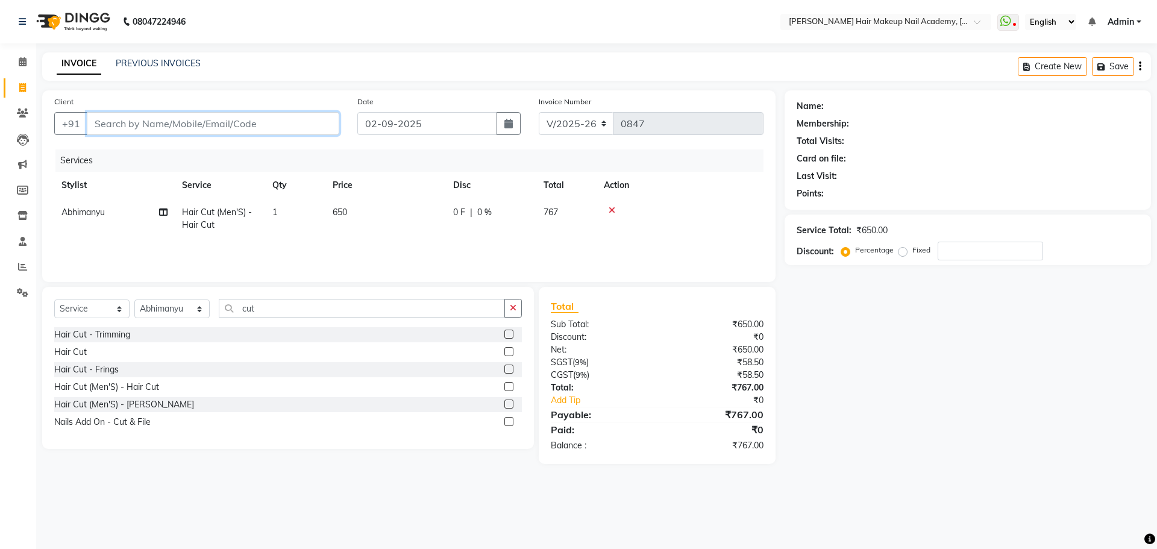
click at [253, 128] on input "Client" at bounding box center [213, 123] width 253 height 23
type input "9"
type input "0"
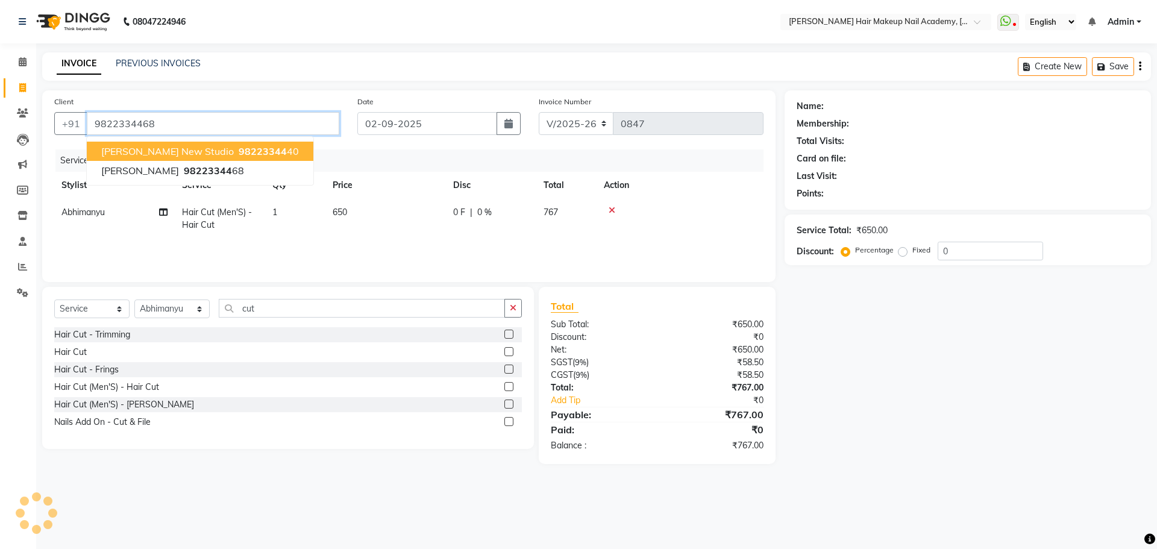
type input "9822334468"
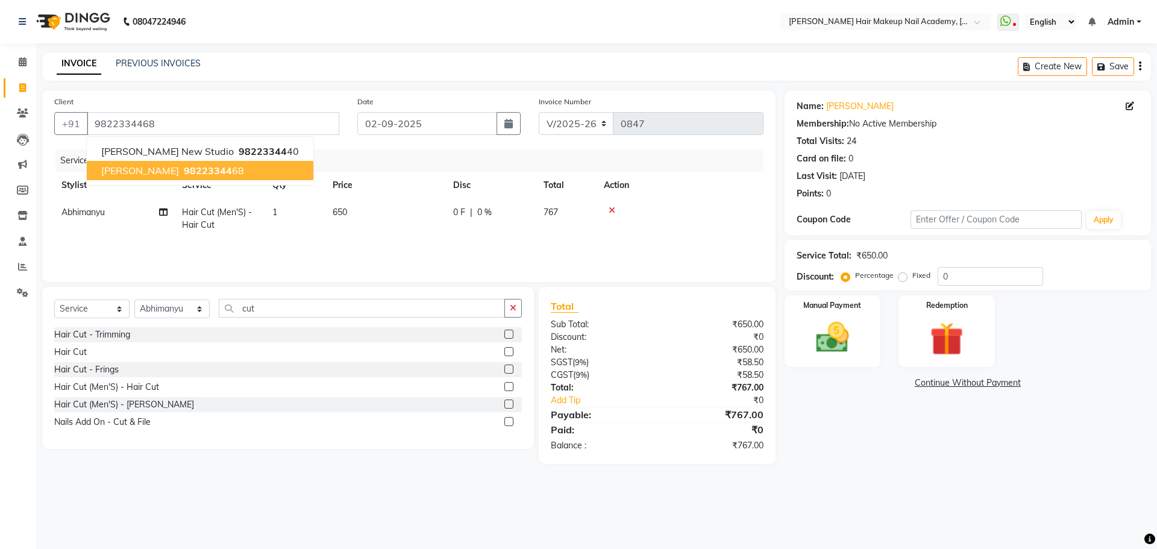
click at [254, 175] on button "[PERSON_NAME][DEMOGRAPHIC_DATA] 98223344 68" at bounding box center [200, 170] width 227 height 19
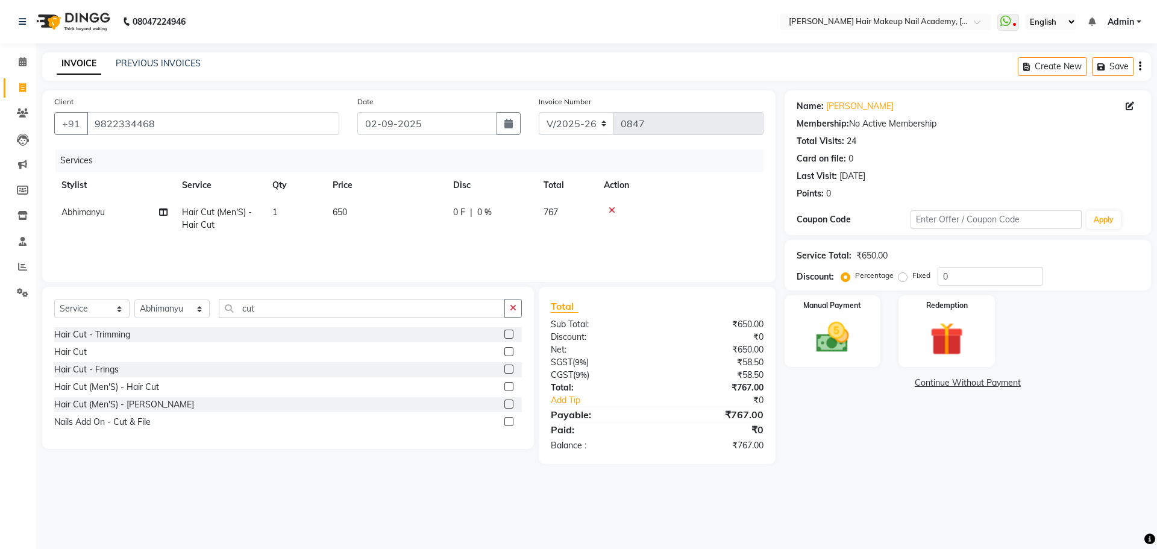
click at [1140, 66] on icon "button" at bounding box center [1140, 66] width 2 height 1
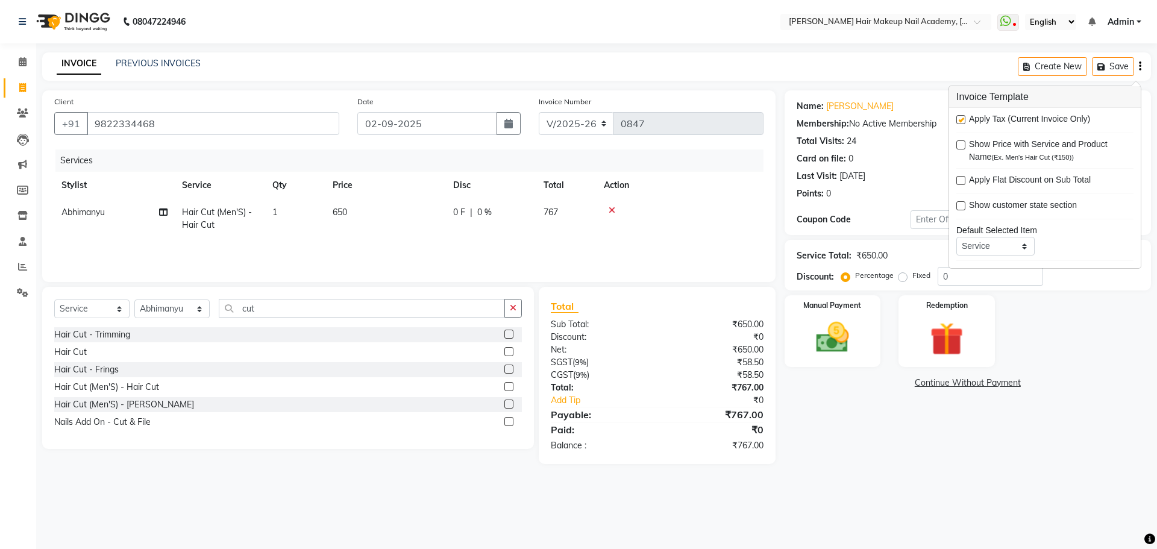
click at [961, 121] on label at bounding box center [960, 119] width 9 height 9
click at [961, 121] on input "checkbox" at bounding box center [960, 120] width 8 height 8
checkbox input "false"
click at [885, 484] on div "08047224946 Select Location × [PERSON_NAME] Hair Makeup Nail Academy, Market Ya…" at bounding box center [578, 274] width 1157 height 549
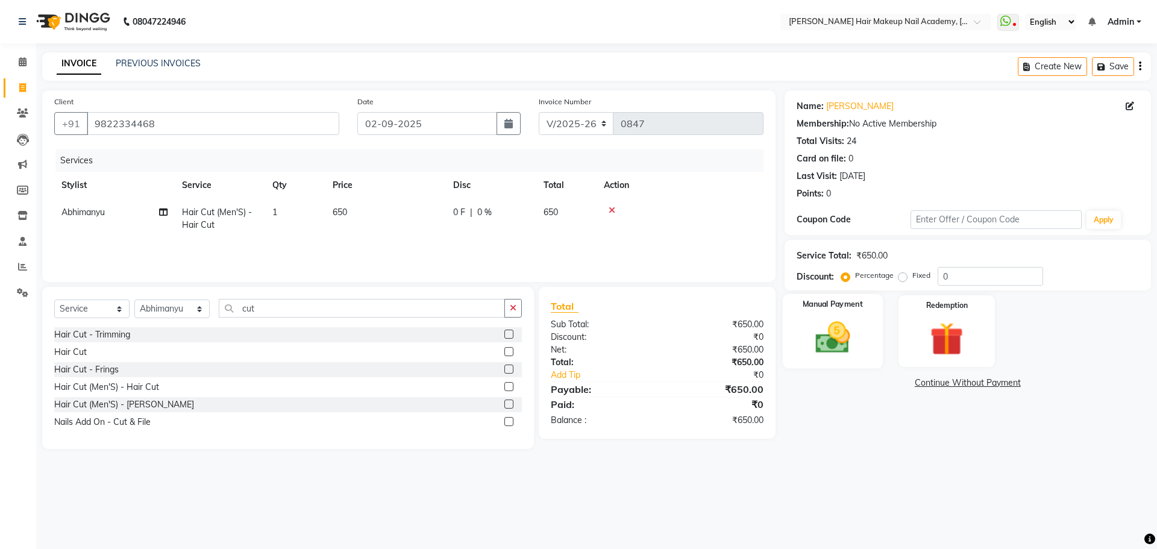
click at [852, 351] on img at bounding box center [833, 338] width 56 height 40
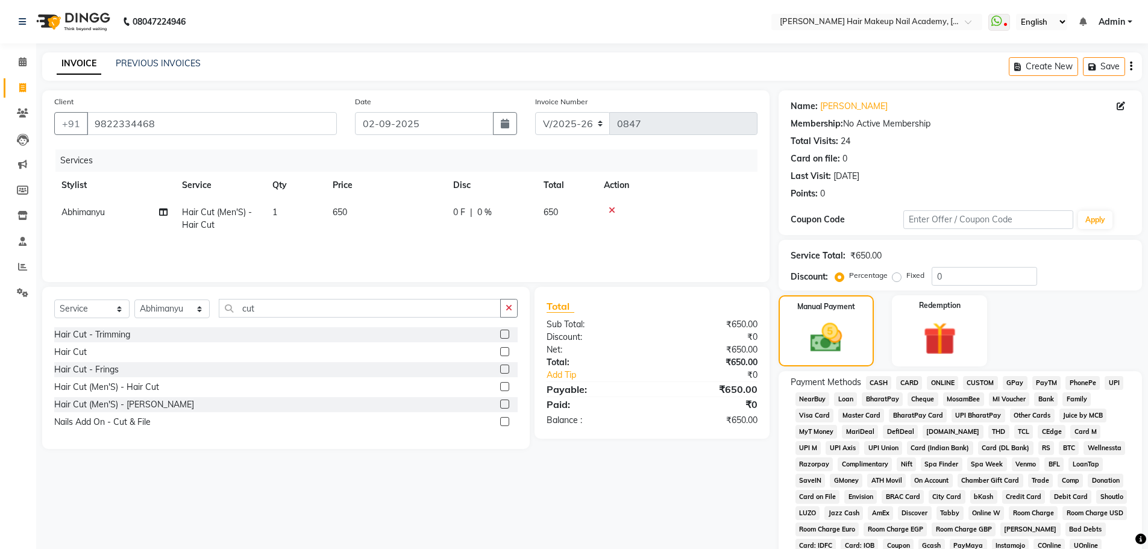
click at [877, 385] on span "CASH" at bounding box center [879, 383] width 26 height 14
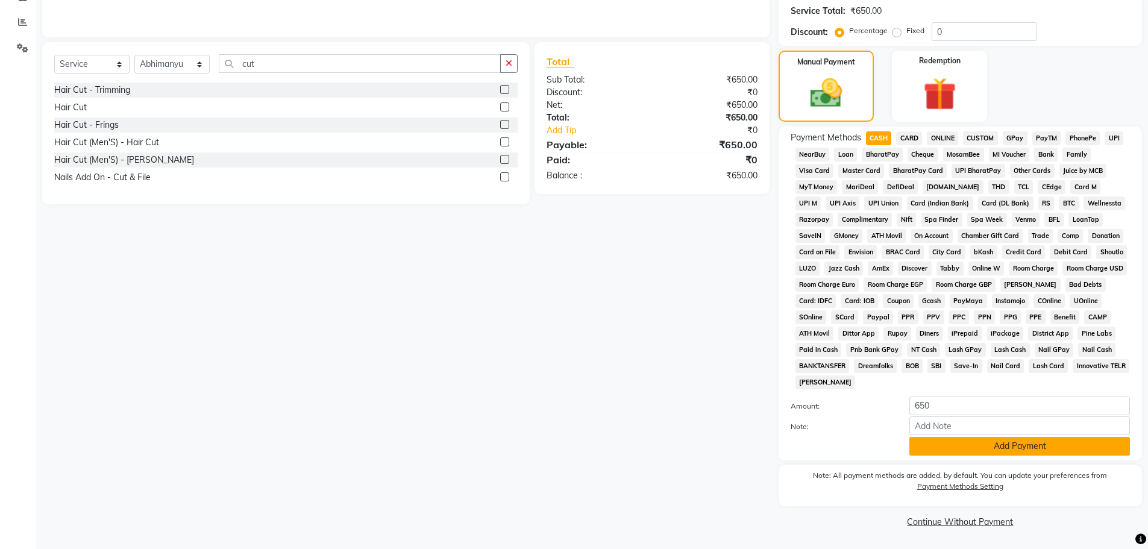
click at [929, 447] on button "Add Payment" at bounding box center [1019, 446] width 221 height 19
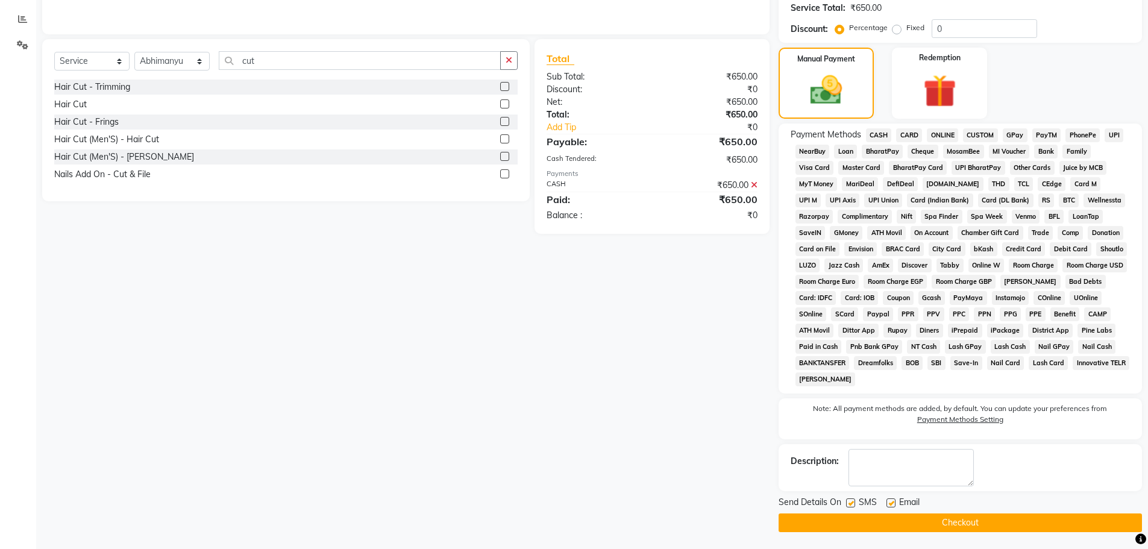
scroll to position [249, 0]
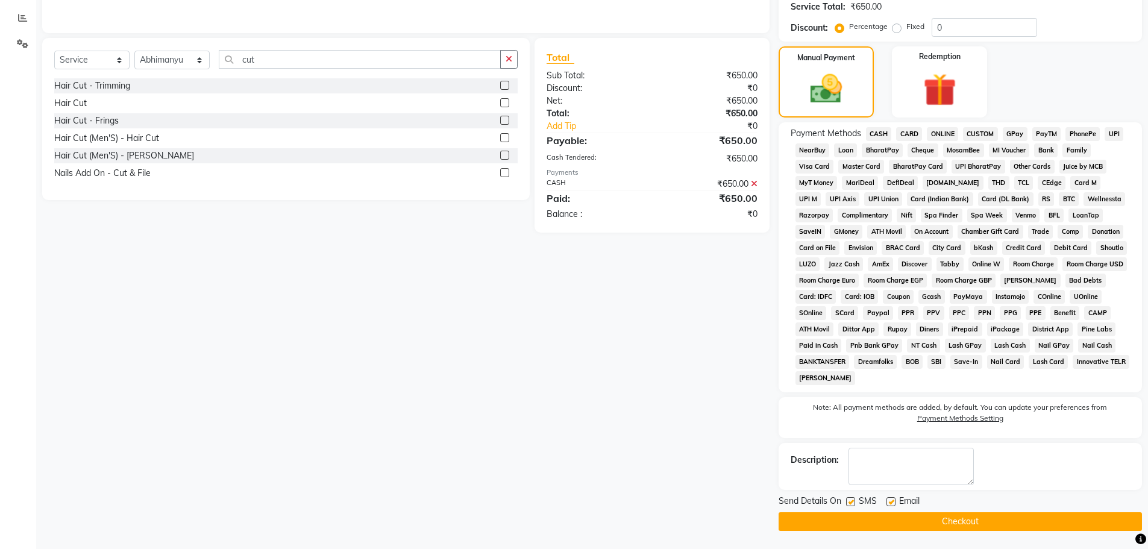
click at [950, 510] on div "Send Details On SMS Email Checkout" at bounding box center [960, 513] width 363 height 36
click at [952, 523] on button "Checkout" at bounding box center [960, 521] width 363 height 19
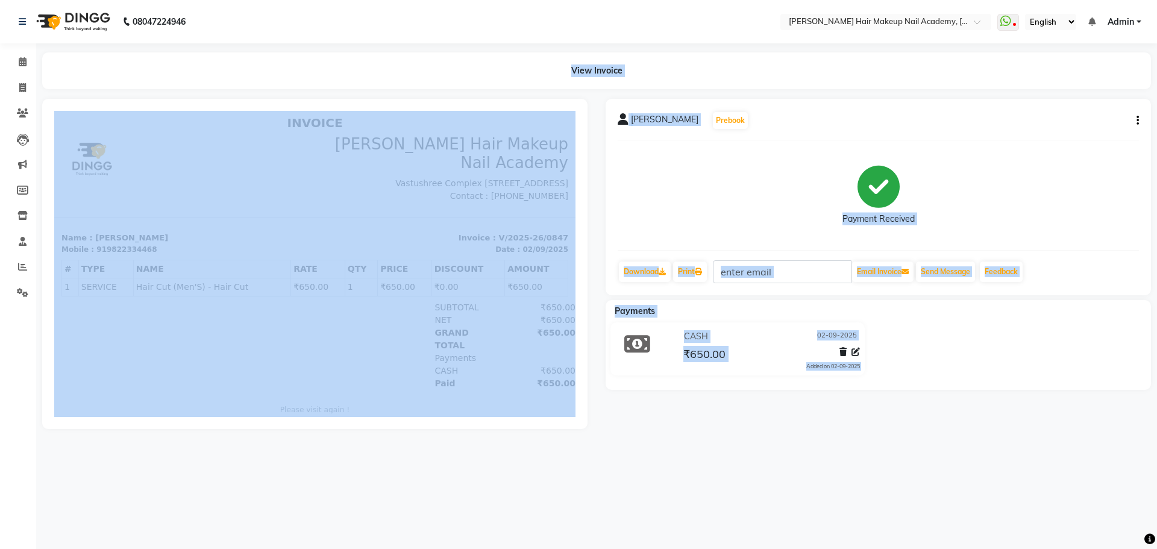
click at [952, 523] on div "08047224946 Select Location × [PERSON_NAME] Hair Makeup Nail Academy, Market Ya…" at bounding box center [578, 274] width 1157 height 549
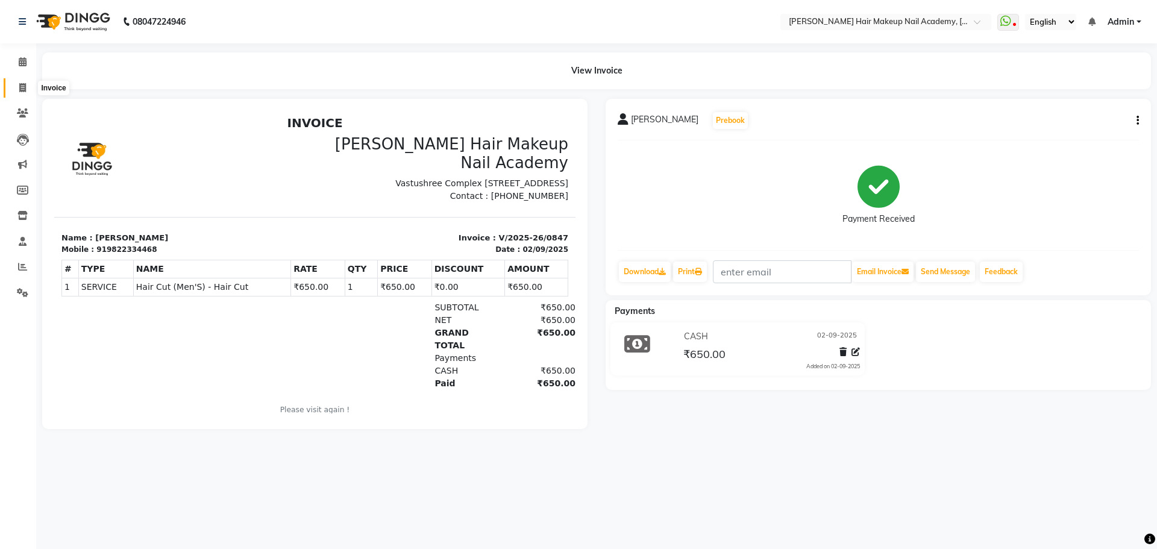
click at [26, 86] on icon at bounding box center [22, 87] width 7 height 9
select select "service"
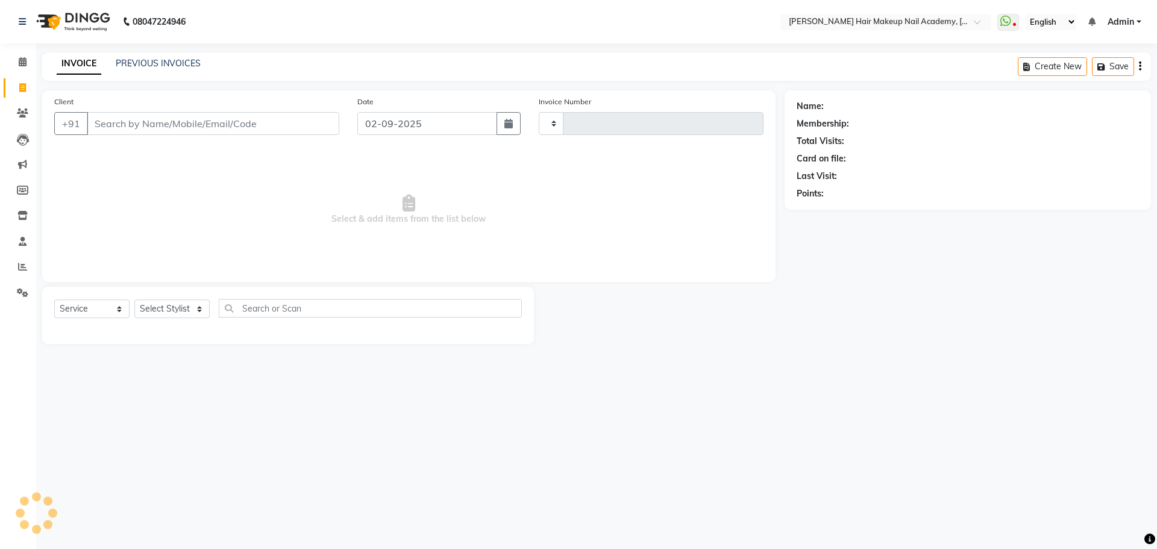
type input "0848"
select select "3468"
click at [187, 311] on select "Select Stylist Abhimanyu [PERSON_NAME] Arjun [PERSON_NAME] Kiran [MEDICAL_DATA]" at bounding box center [171, 309] width 75 height 19
select select "15692"
click at [134, 300] on select "Select Stylist Abhimanyu [PERSON_NAME] Arjun [PERSON_NAME] Kiran [MEDICAL_DATA]" at bounding box center [171, 309] width 75 height 19
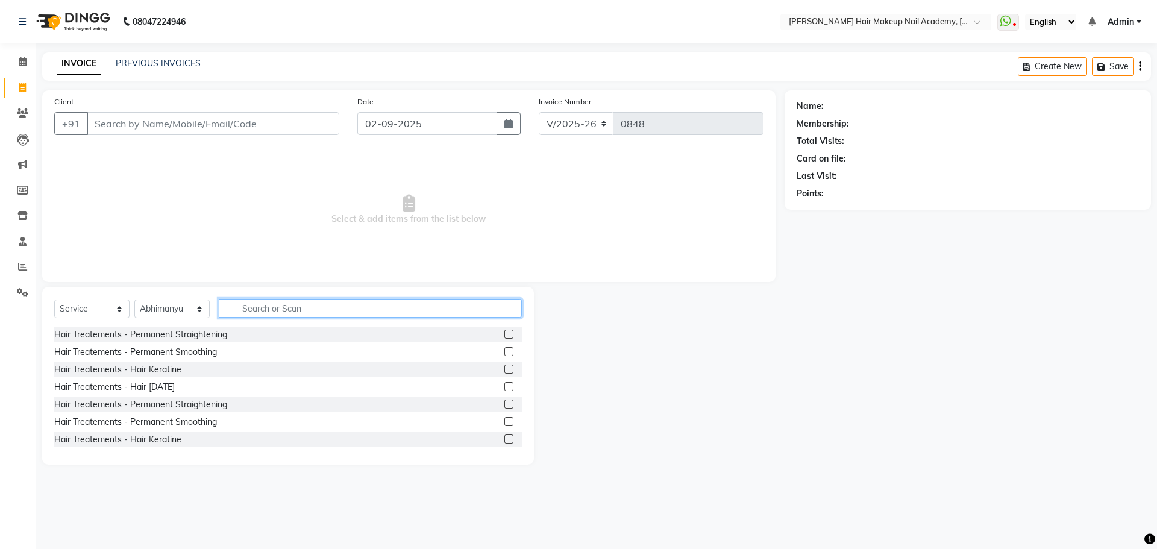
click at [253, 313] on input "text" at bounding box center [370, 308] width 303 height 19
click at [383, 309] on input "text" at bounding box center [370, 308] width 303 height 19
type input "wash"
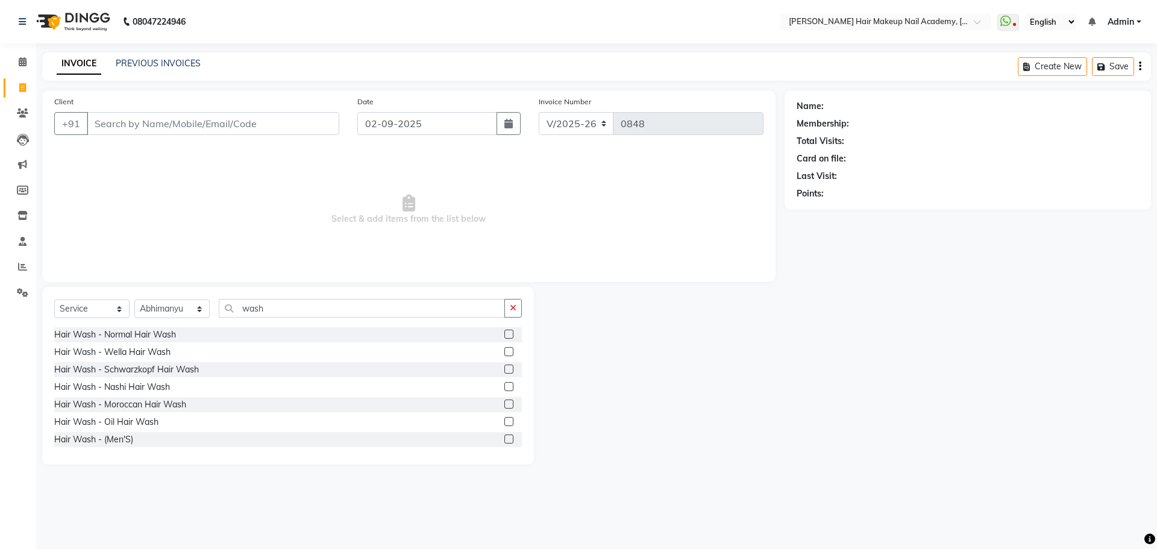
click at [504, 332] on label at bounding box center [508, 334] width 9 height 9
click at [504, 332] on input "checkbox" at bounding box center [508, 335] width 8 height 8
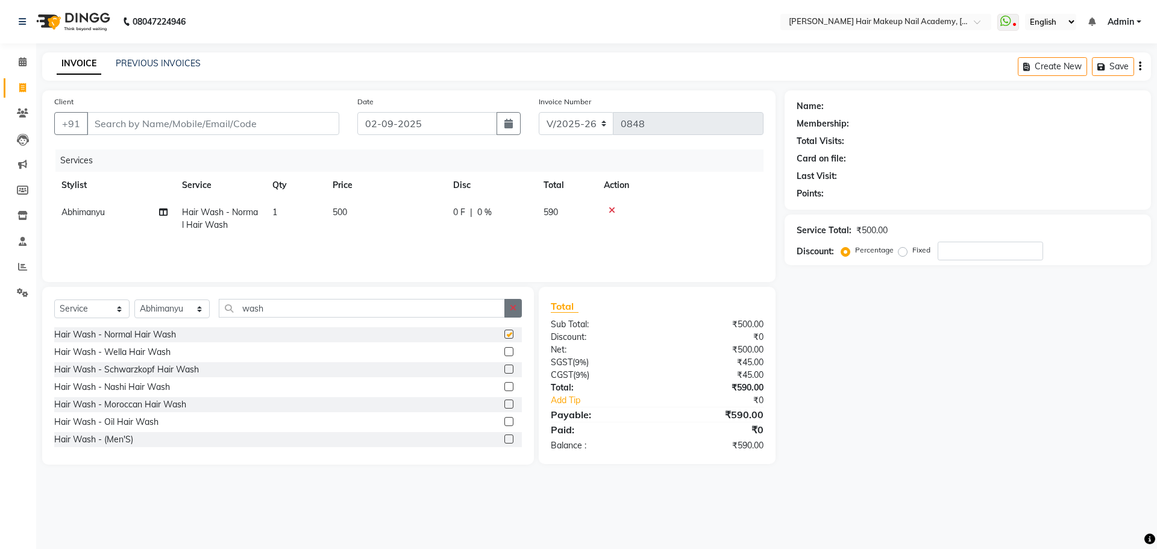
checkbox input "false"
click at [513, 315] on button "button" at bounding box center [512, 308] width 17 height 19
drag, startPoint x: 245, startPoint y: 109, endPoint x: 245, endPoint y: 118, distance: 9.0
click at [245, 118] on div "Client +91" at bounding box center [196, 119] width 303 height 49
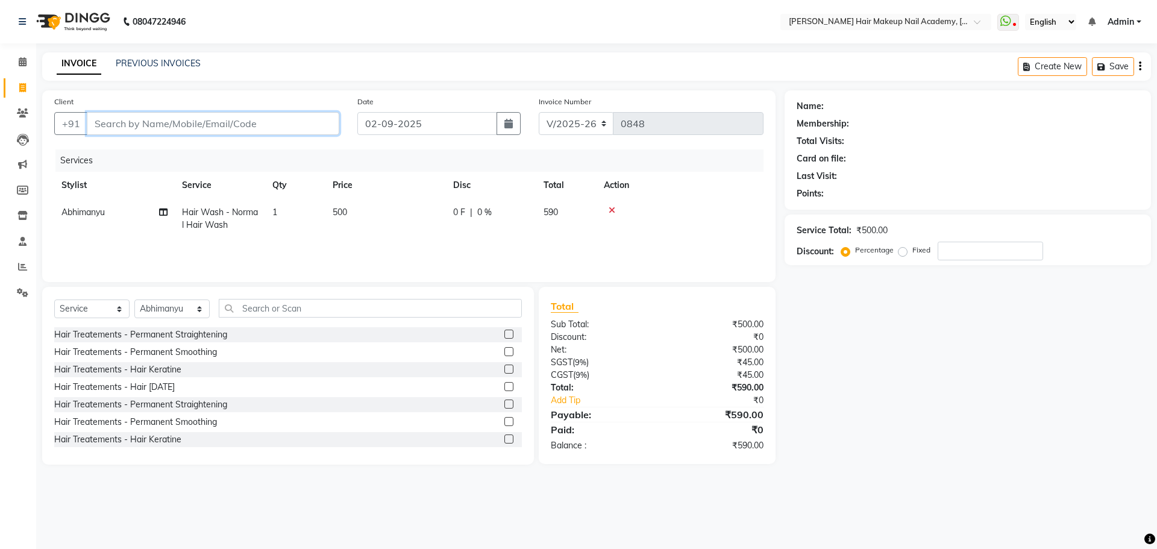
click at [245, 118] on input "Client" at bounding box center [213, 123] width 253 height 23
type input "p"
type input "0"
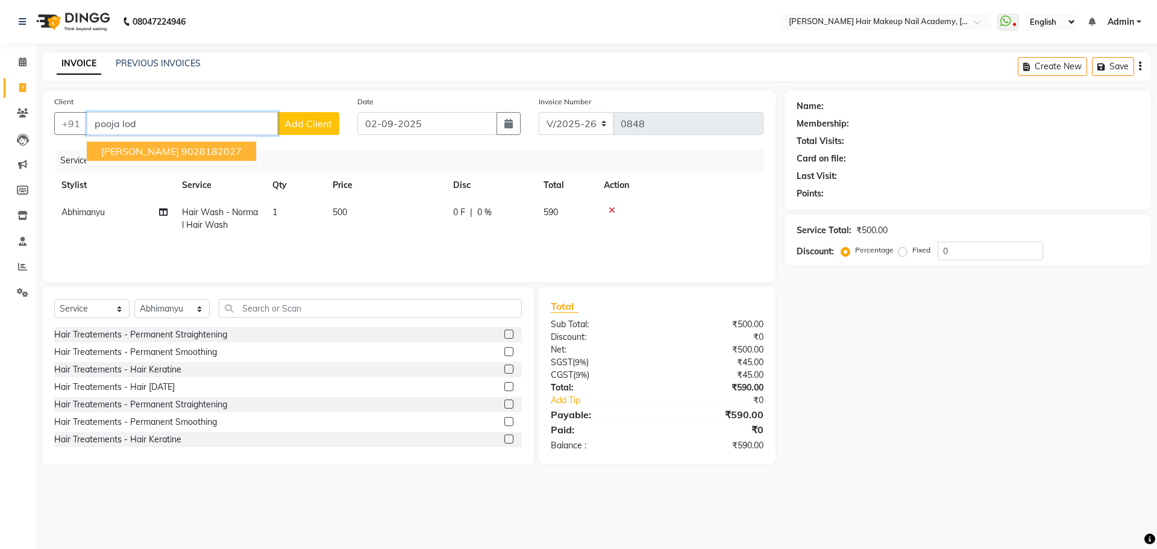
click at [218, 152] on ngb-highlight "9028182027" at bounding box center [211, 151] width 60 height 12
type input "9028182027"
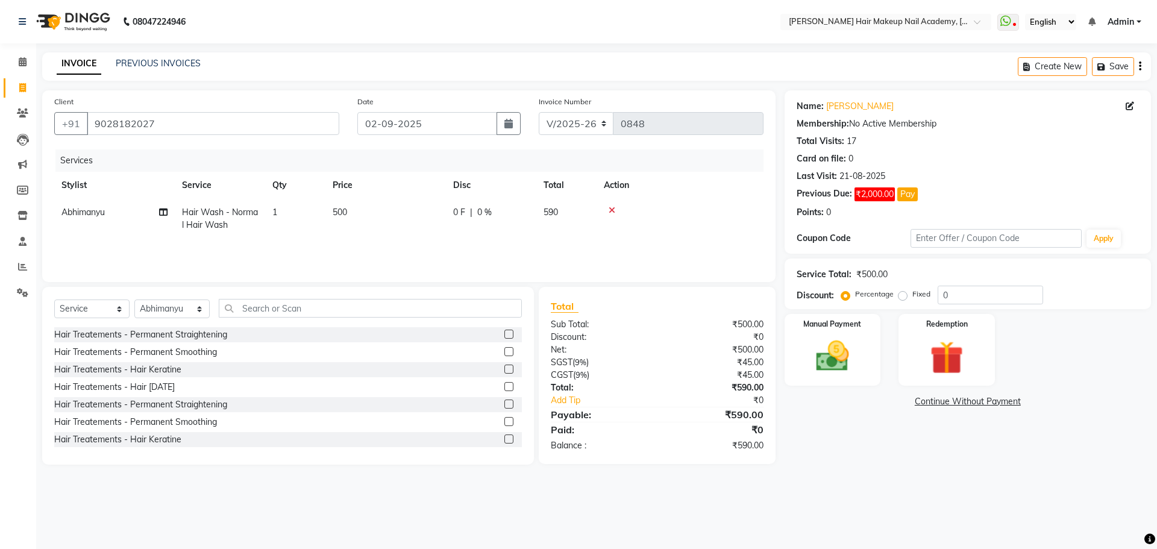
click at [1140, 67] on icon "button" at bounding box center [1140, 66] width 2 height 1
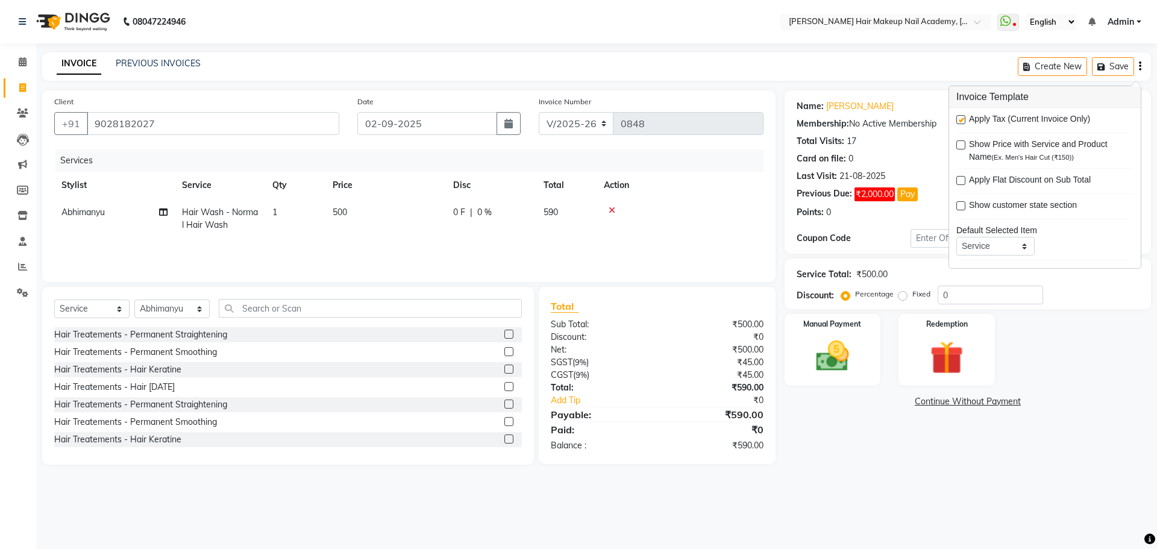
drag, startPoint x: 958, startPoint y: 119, endPoint x: 947, endPoint y: 158, distance: 40.8
click at [959, 119] on label at bounding box center [960, 119] width 9 height 9
click at [959, 119] on input "checkbox" at bounding box center [960, 120] width 8 height 8
checkbox input "false"
drag, startPoint x: 844, startPoint y: 449, endPoint x: 846, endPoint y: 415, distance: 33.8
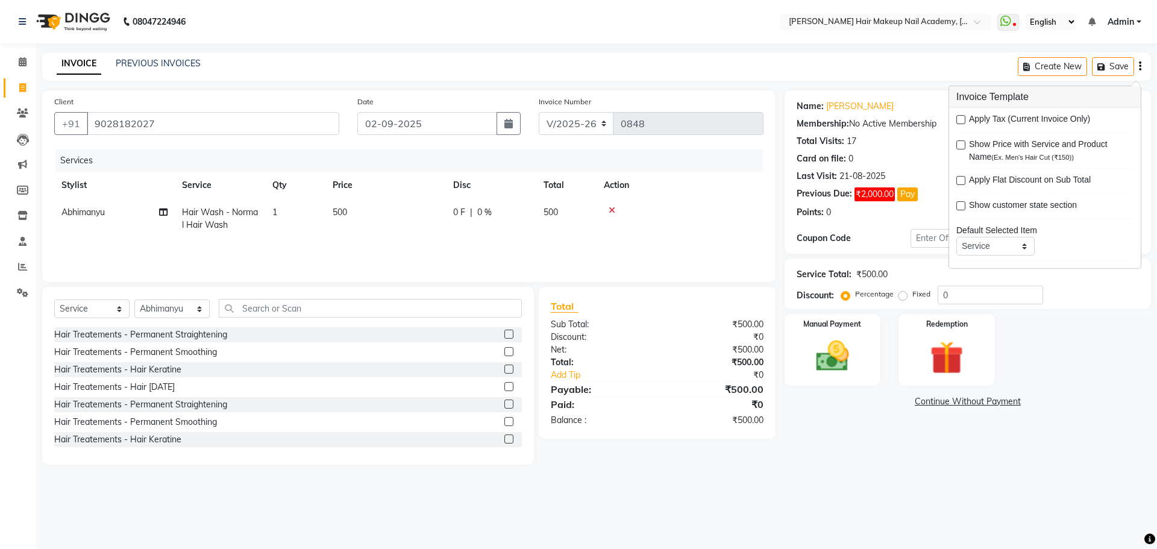
click at [844, 450] on div "Name: [PERSON_NAME] Membership: No Active Membership Total Visits: 17 Card on f…" at bounding box center [972, 277] width 375 height 374
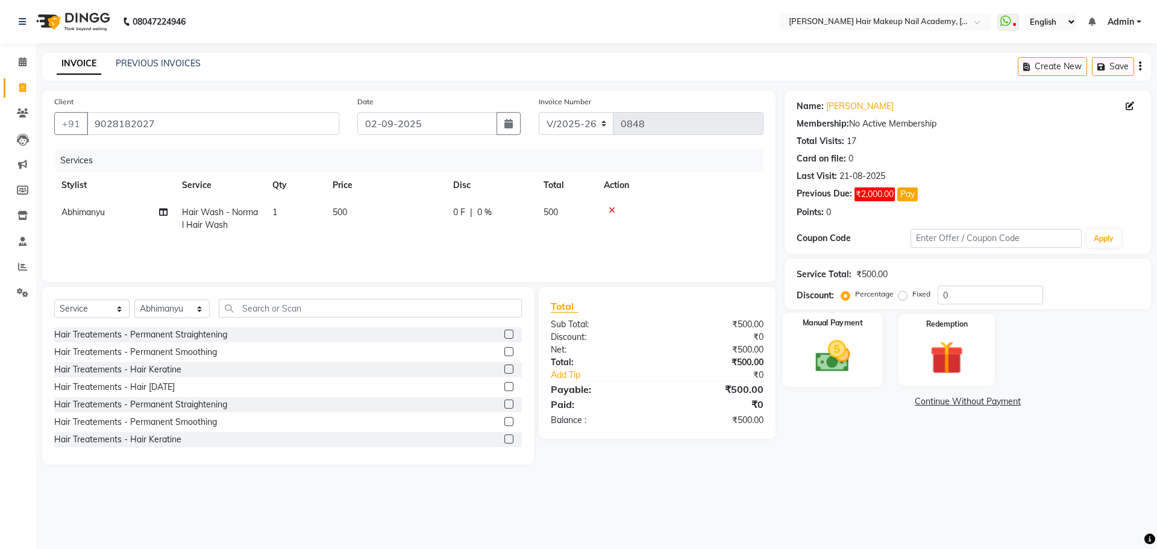
click at [849, 371] on img at bounding box center [833, 356] width 56 height 40
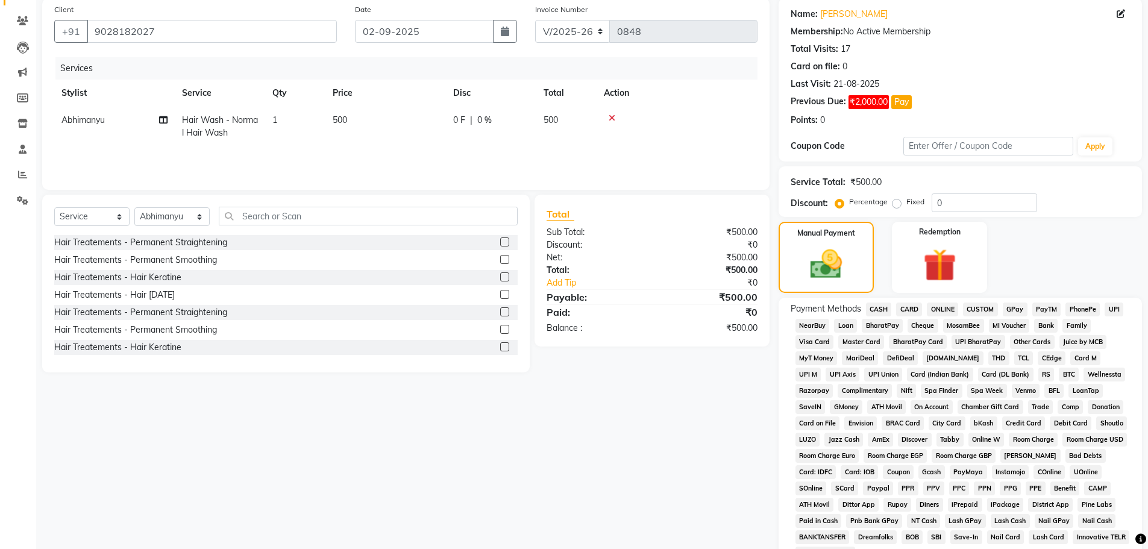
scroll to position [199, 0]
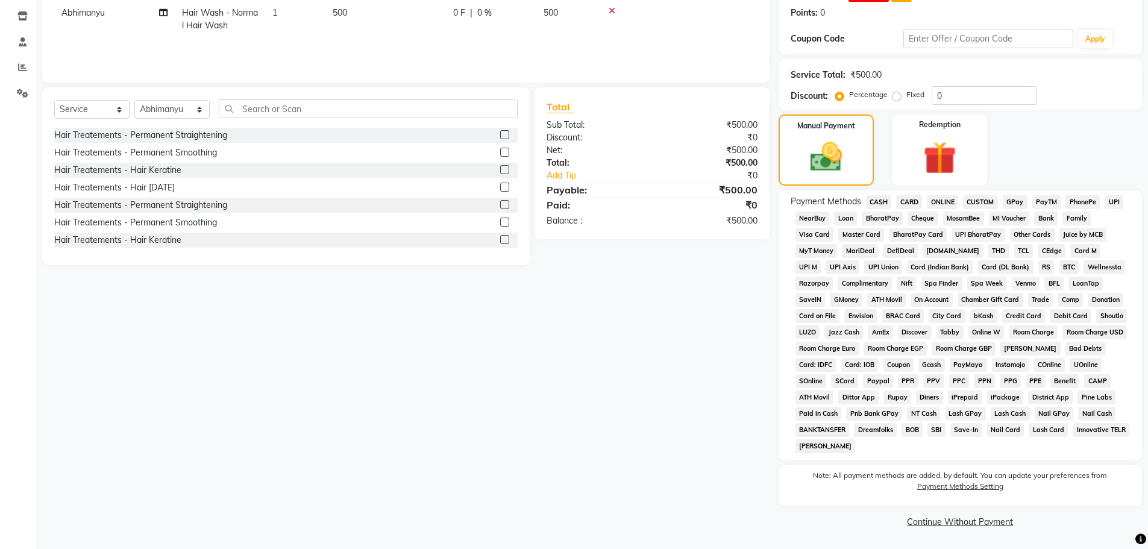
click at [967, 517] on link "Continue Without Payment" at bounding box center [960, 522] width 359 height 13
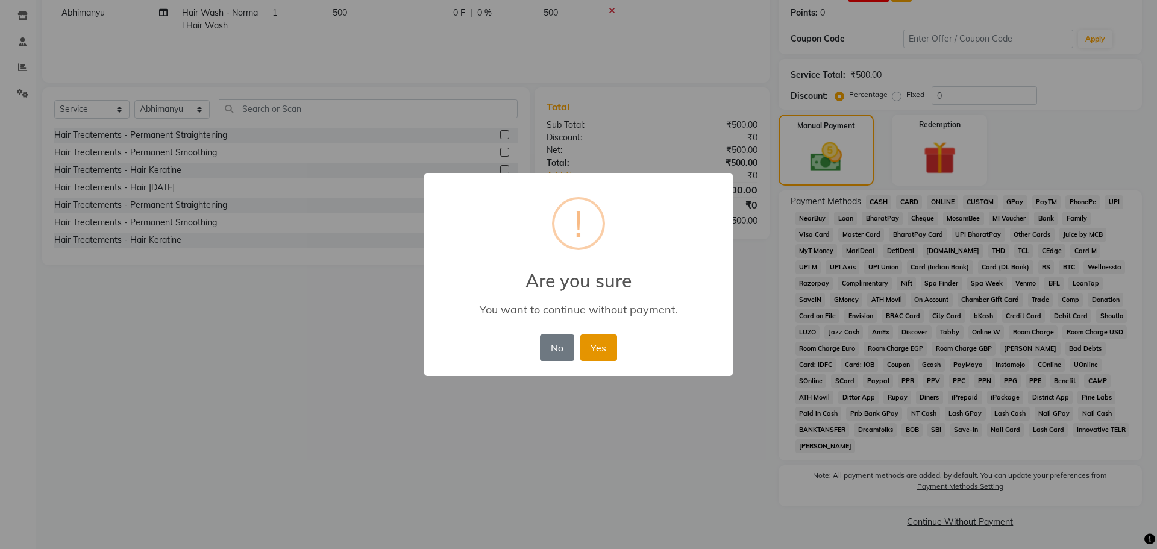
click at [603, 347] on button "Yes" at bounding box center [598, 347] width 37 height 27
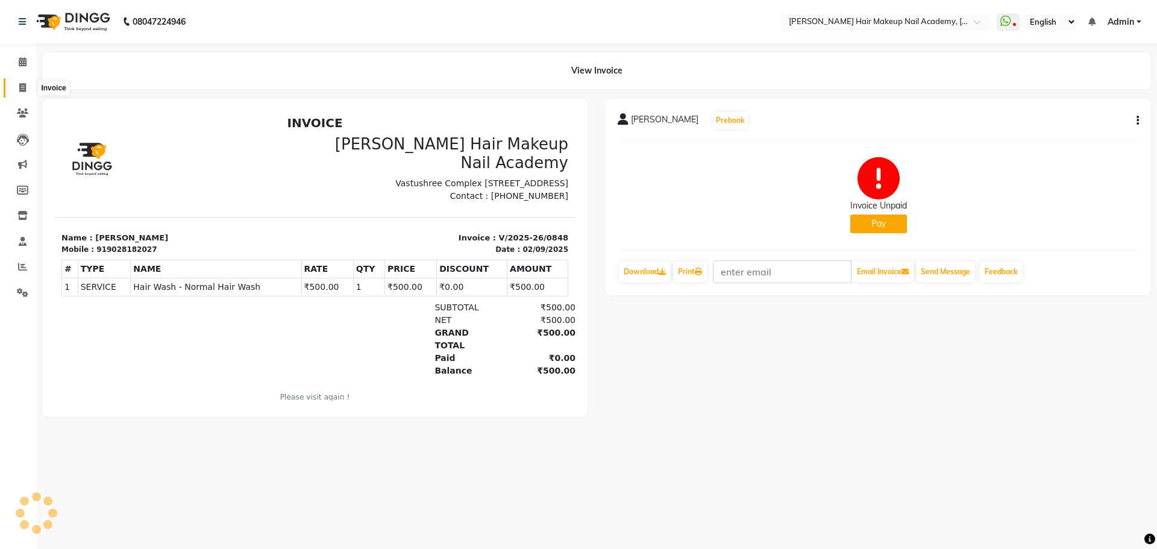
click at [30, 86] on span at bounding box center [22, 88] width 21 height 14
select select "3468"
select select "service"
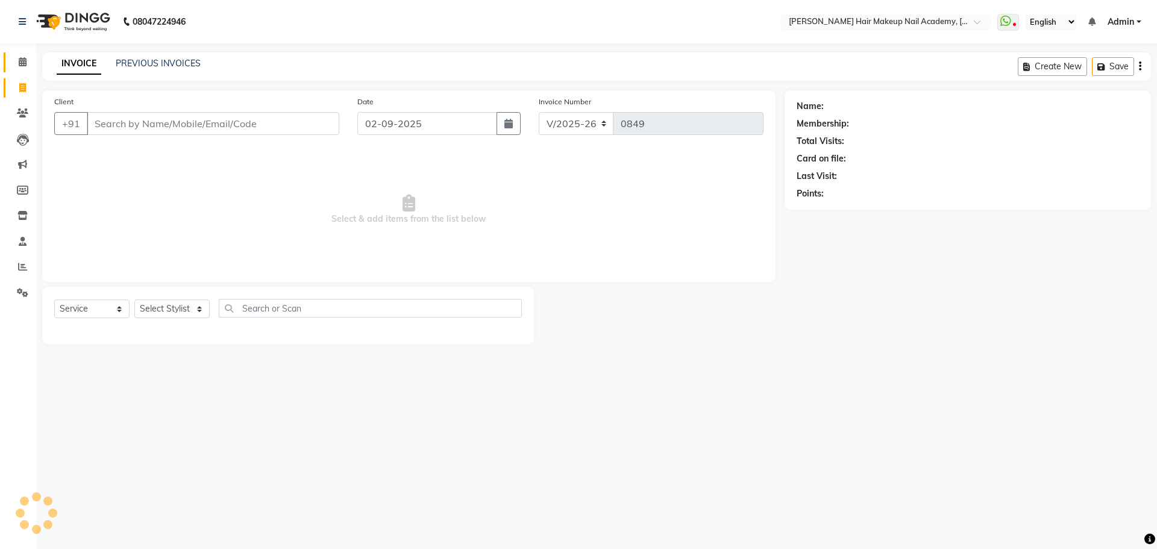
click at [23, 53] on link "Calendar" at bounding box center [18, 62] width 29 height 20
